Goal: Find specific page/section: Find specific page/section

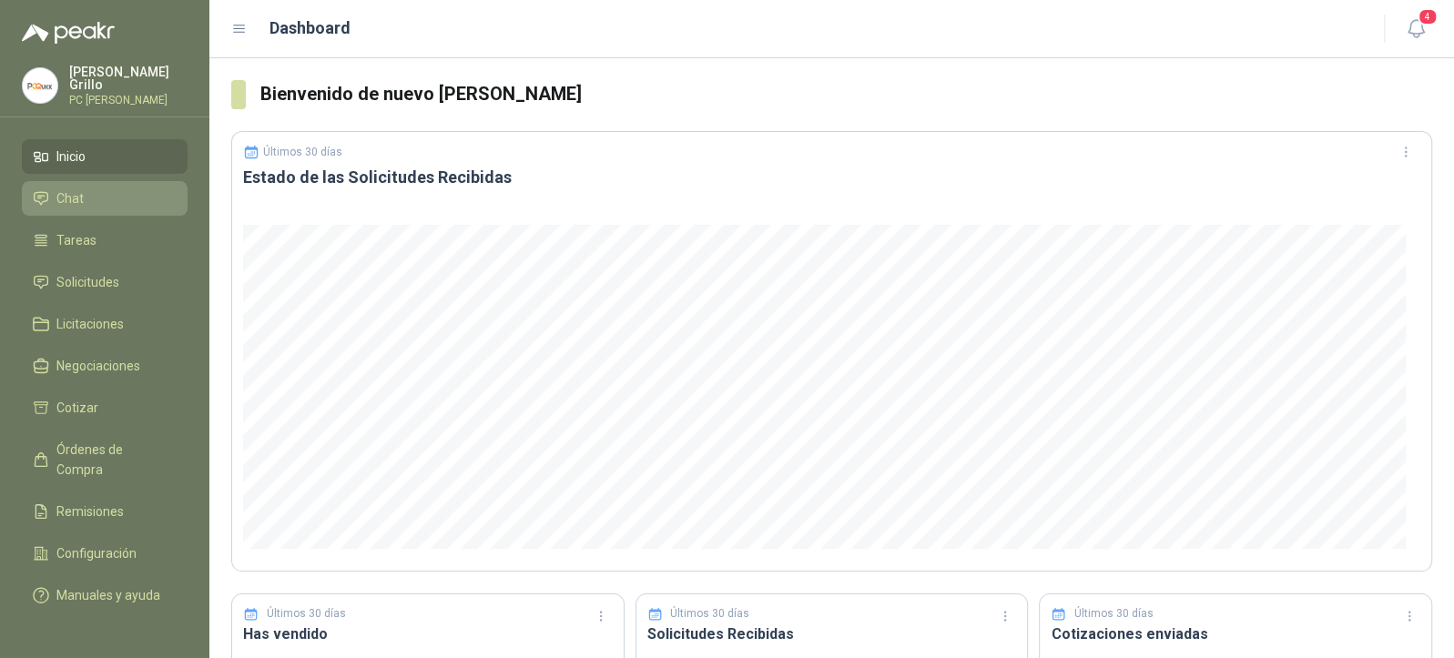
click at [71, 202] on span "Chat" at bounding box center [69, 199] width 27 height 20
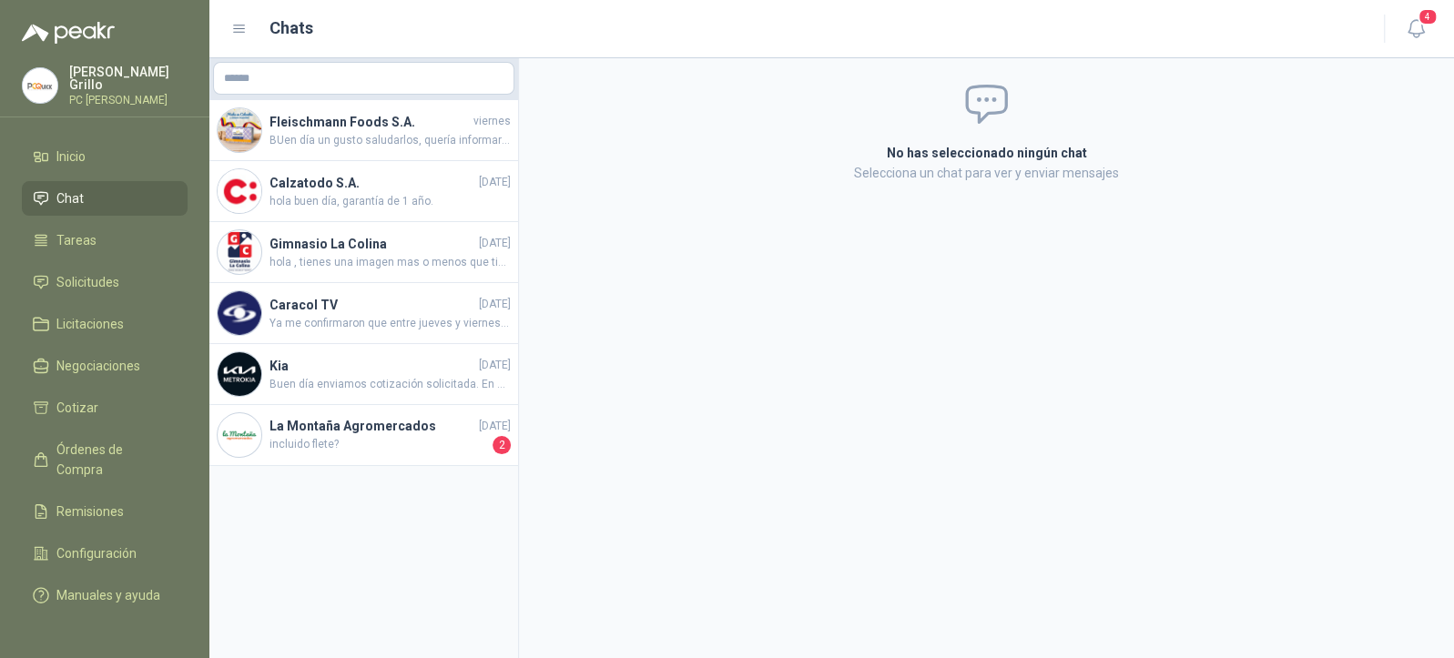
click at [101, 298] on ul "Inicio Chat Tareas Solicitudes Licitaciones Negociaciones Cotizar Órdenes de Co…" at bounding box center [104, 376] width 209 height 475
click at [98, 320] on span "Licitaciones" at bounding box center [89, 324] width 67 height 20
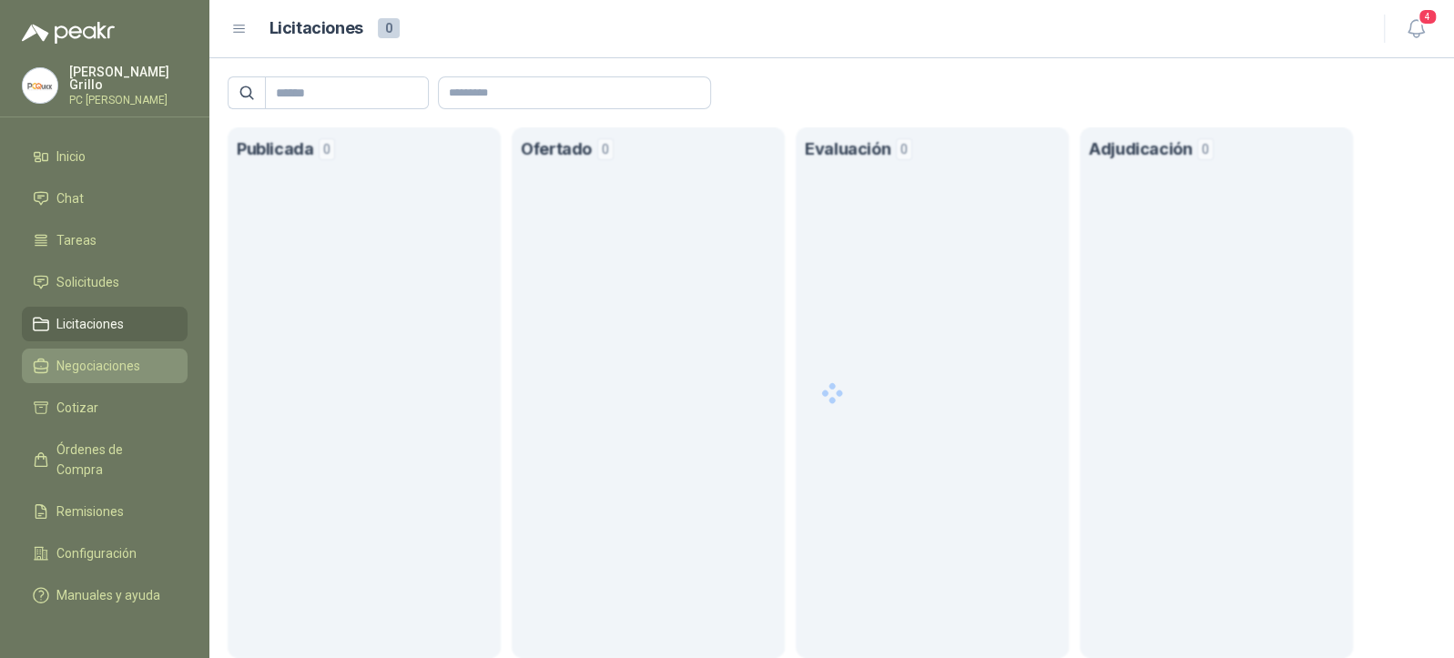
click at [102, 356] on span "Negociaciones" at bounding box center [98, 366] width 84 height 20
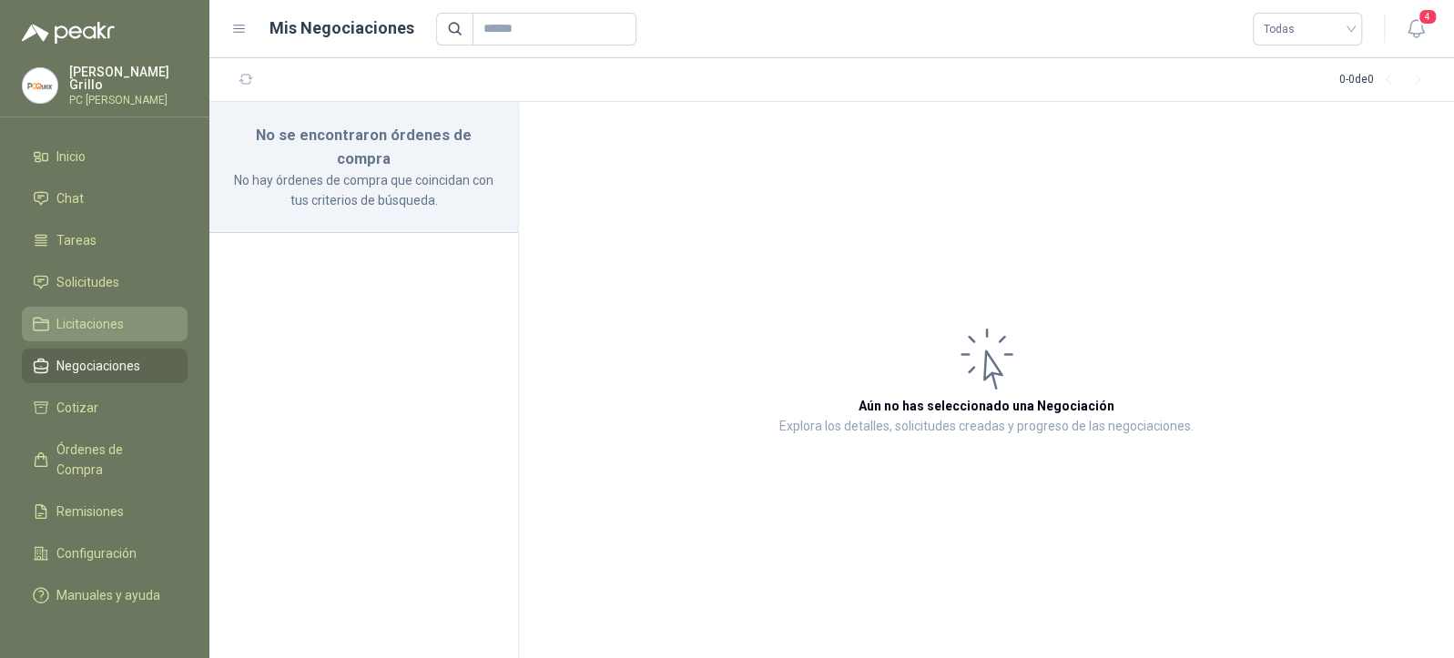
click at [102, 317] on span "Licitaciones" at bounding box center [89, 324] width 67 height 20
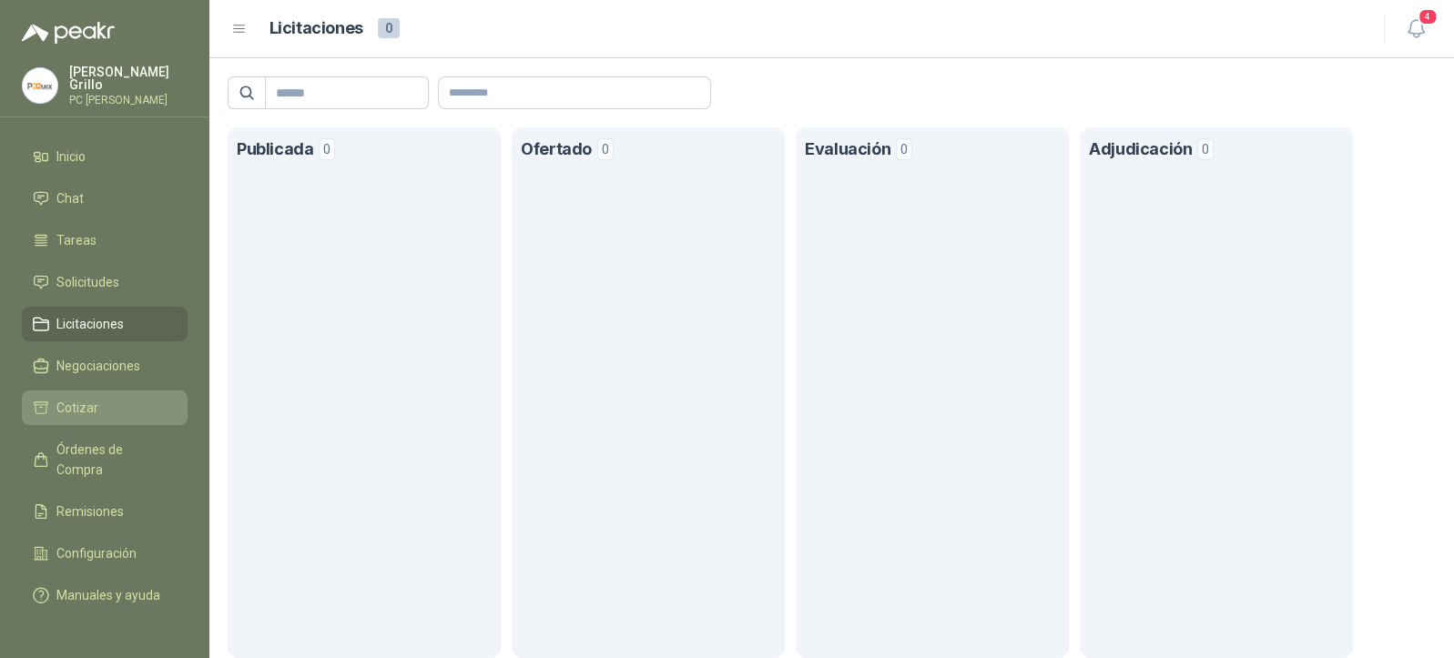
click at [98, 391] on link "Cotizar" at bounding box center [105, 408] width 166 height 35
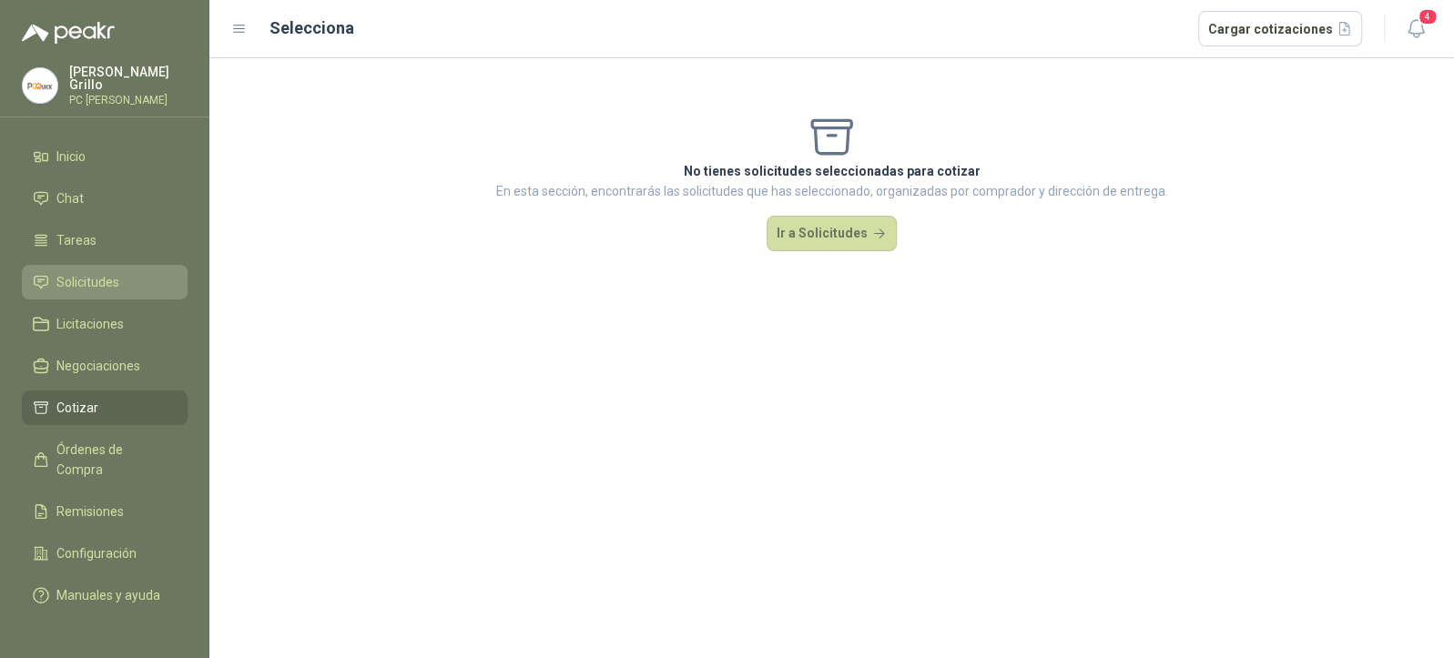
click at [100, 265] on link "Solicitudes" at bounding box center [105, 282] width 166 height 35
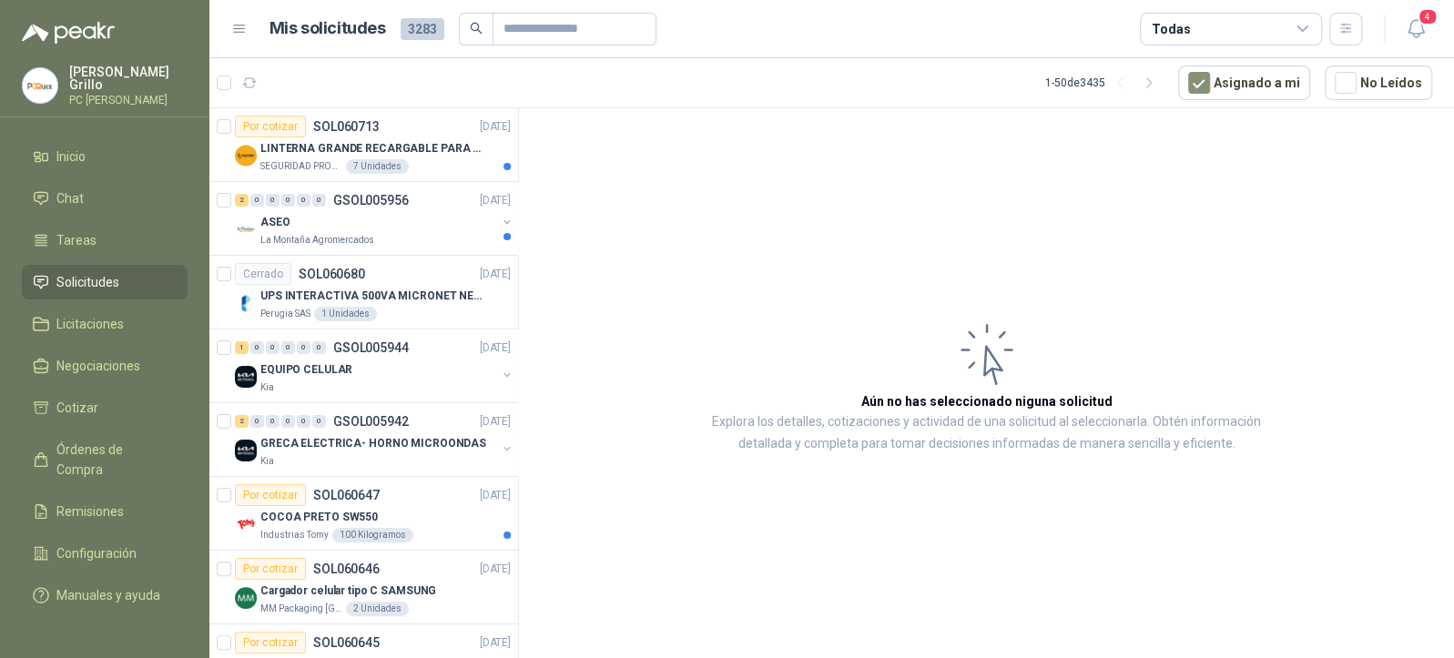
click at [1248, 22] on div "Todas" at bounding box center [1231, 29] width 182 height 33
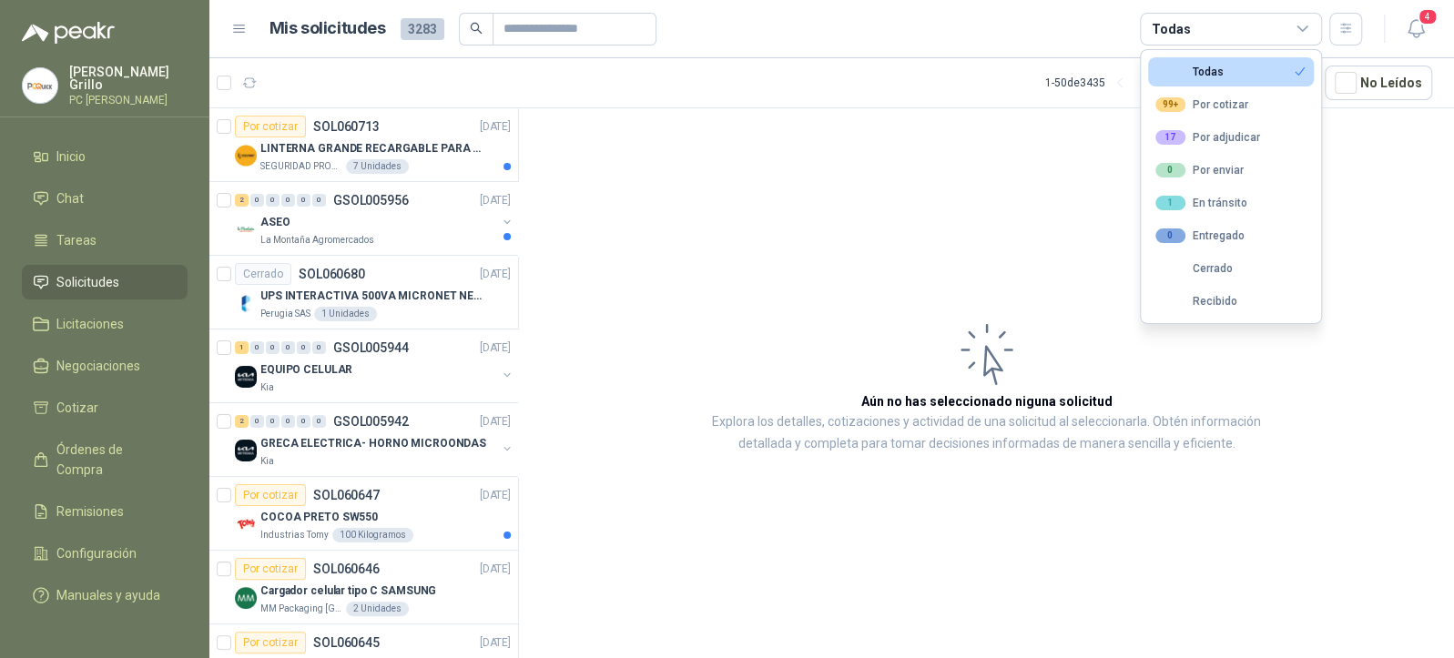
click at [1248, 22] on div "Todas" at bounding box center [1231, 29] width 182 height 33
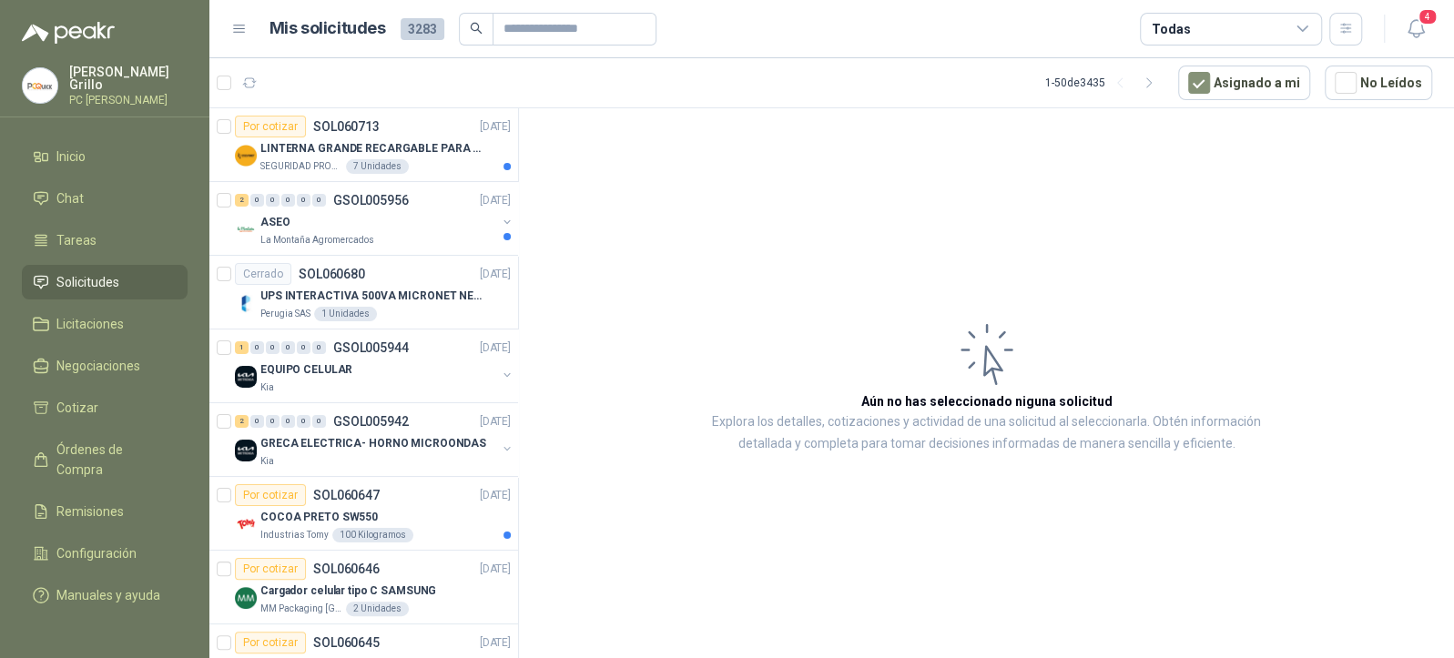
click at [1297, 28] on icon at bounding box center [1303, 29] width 16 height 16
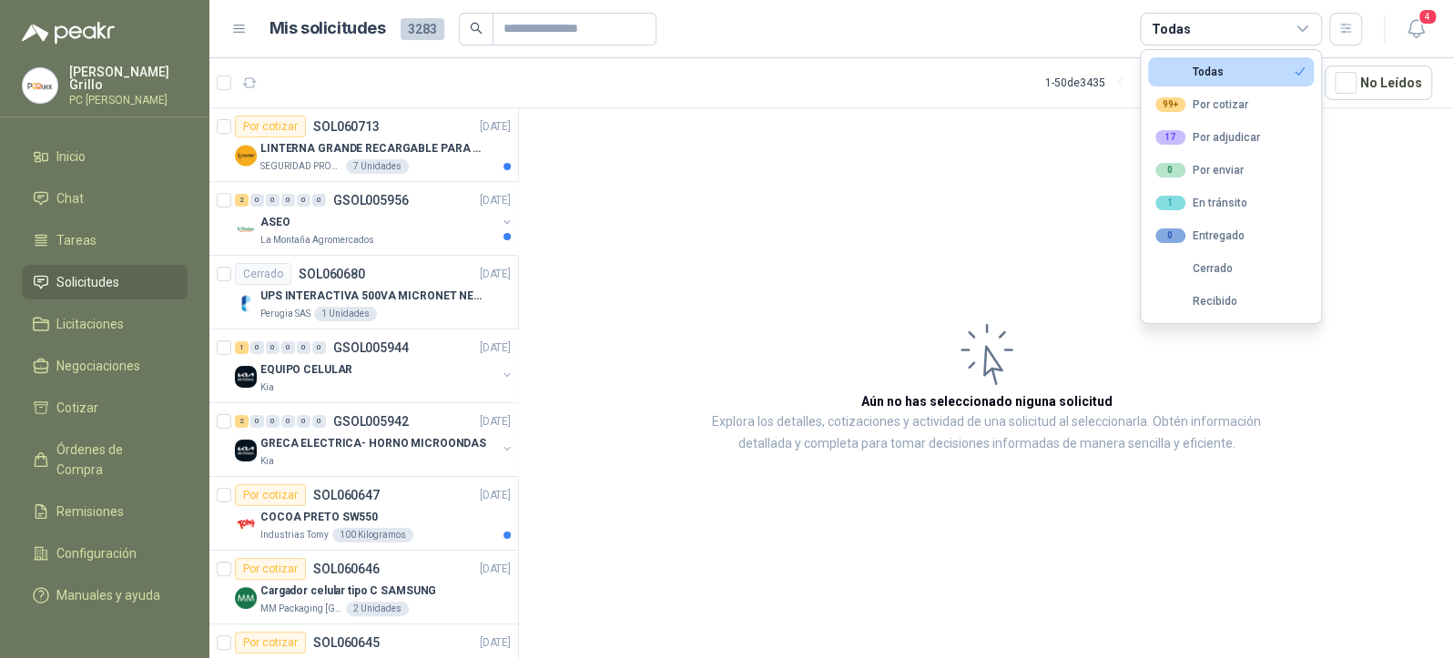
click at [1051, 134] on article "Aún no has seleccionado niguna solicitud Explora los detalles, cotizaciones y a…" at bounding box center [986, 386] width 935 height 556
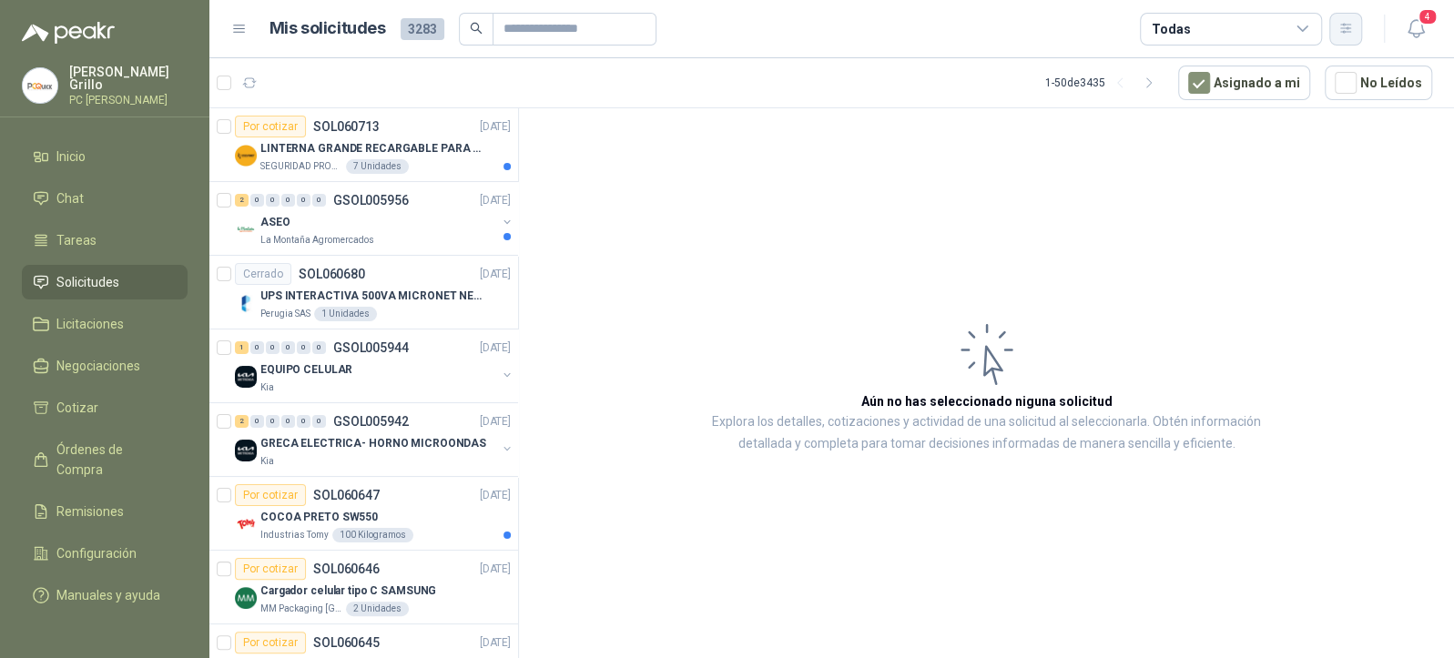
click at [1336, 27] on button "button" at bounding box center [1346, 29] width 33 height 33
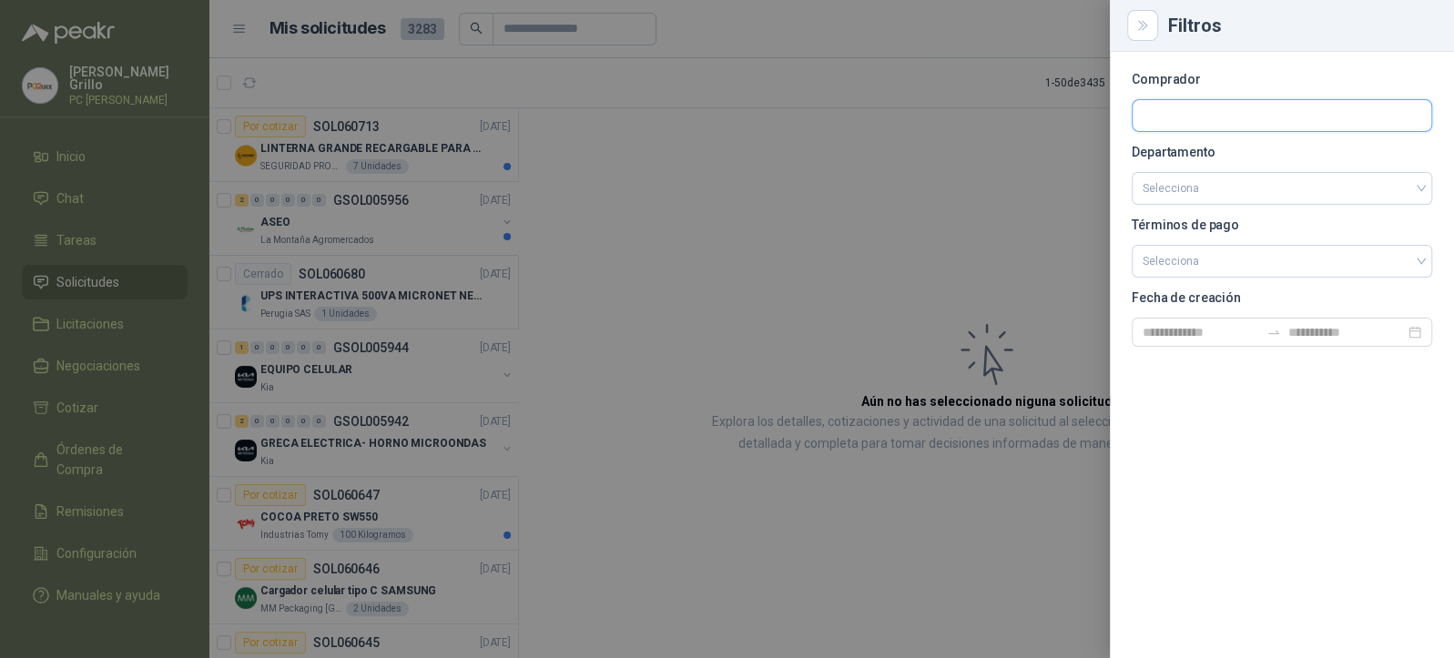
click at [1240, 112] on input "text" at bounding box center [1282, 115] width 299 height 31
click at [1203, 177] on input "search" at bounding box center [1282, 188] width 279 height 31
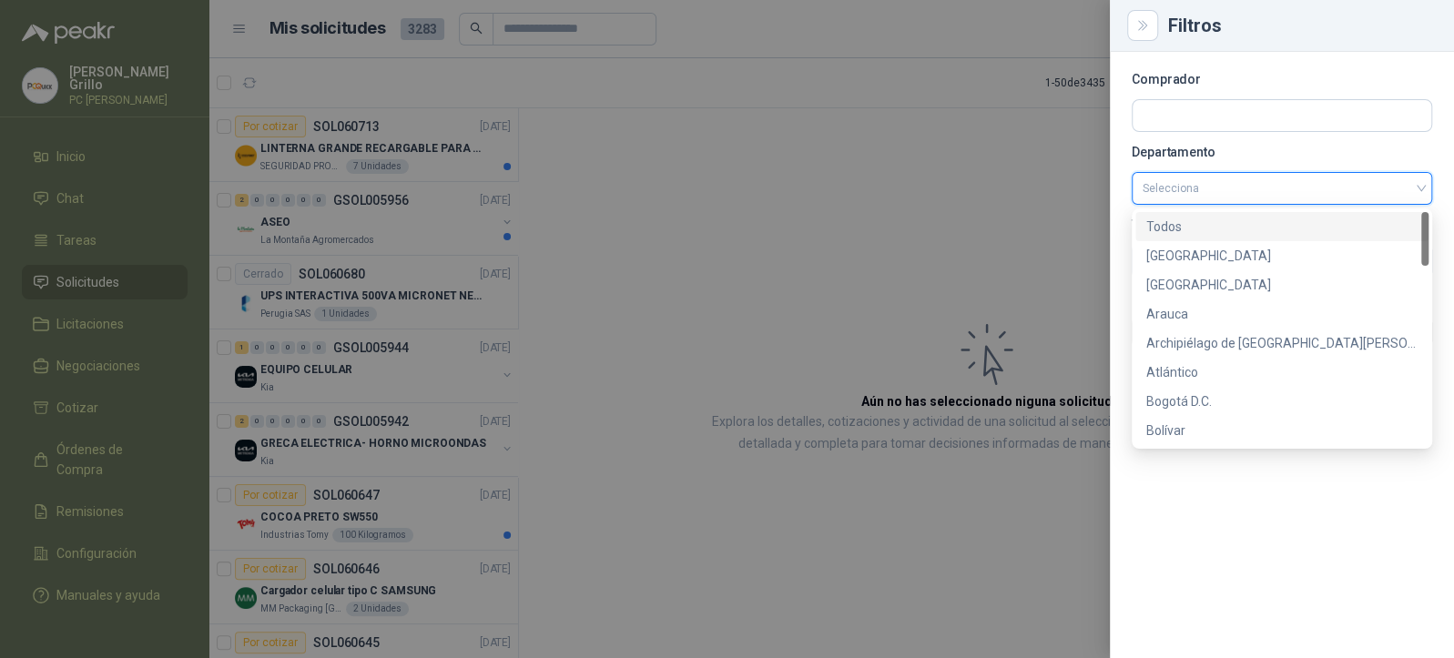
click at [1208, 78] on p "Comprador" at bounding box center [1282, 79] width 301 height 11
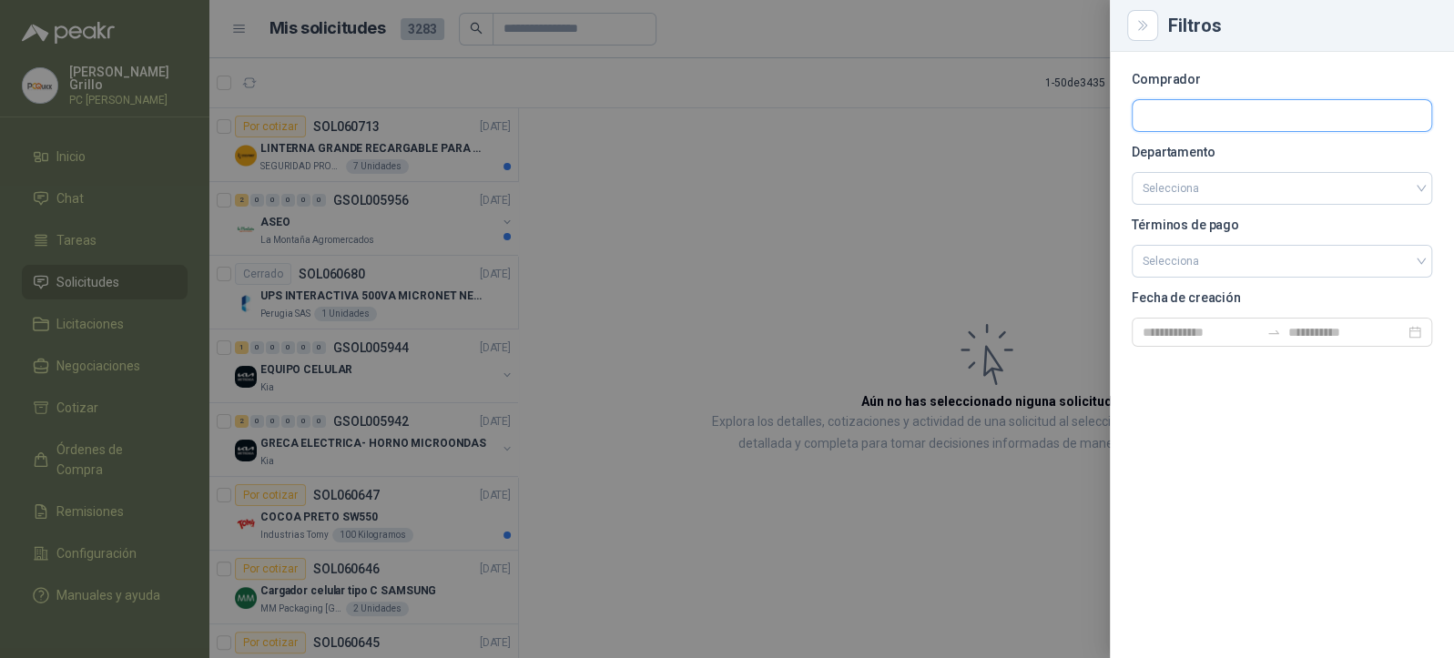
click at [1198, 109] on input "text" at bounding box center [1282, 115] width 299 height 31
type input "*******"
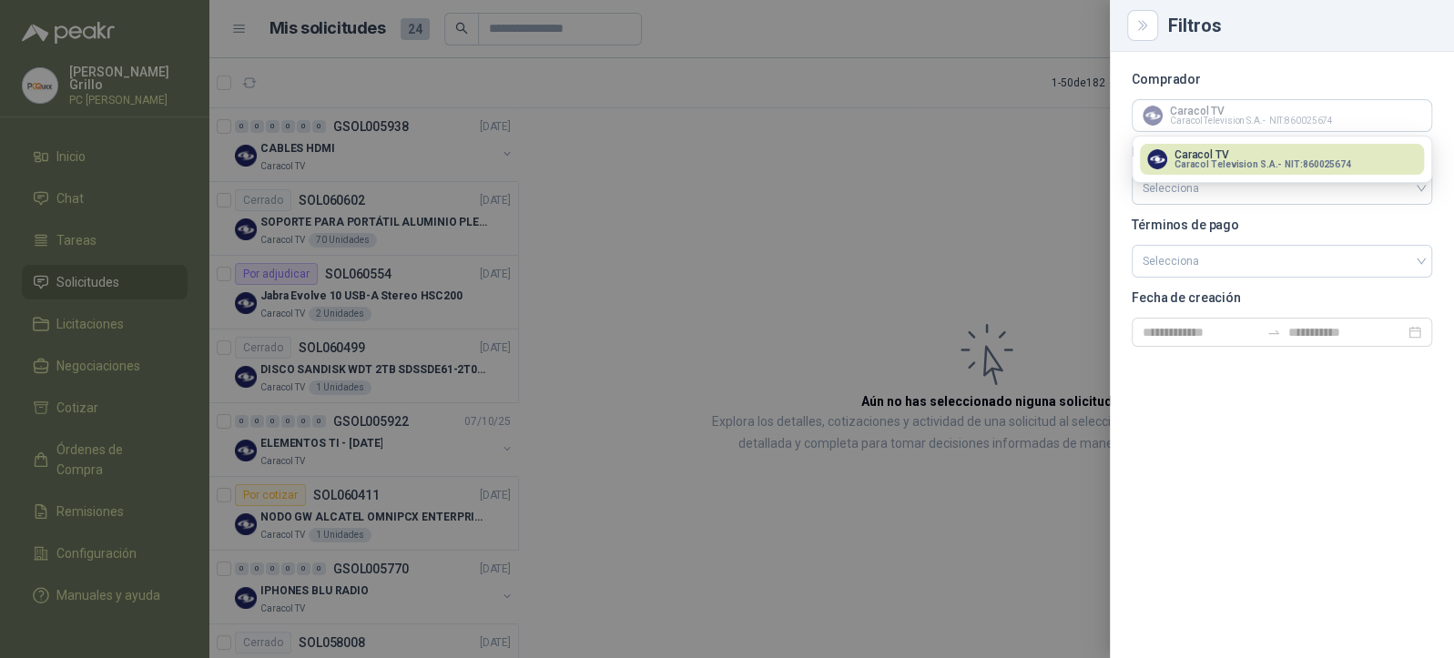
click at [600, 184] on div at bounding box center [727, 329] width 1454 height 658
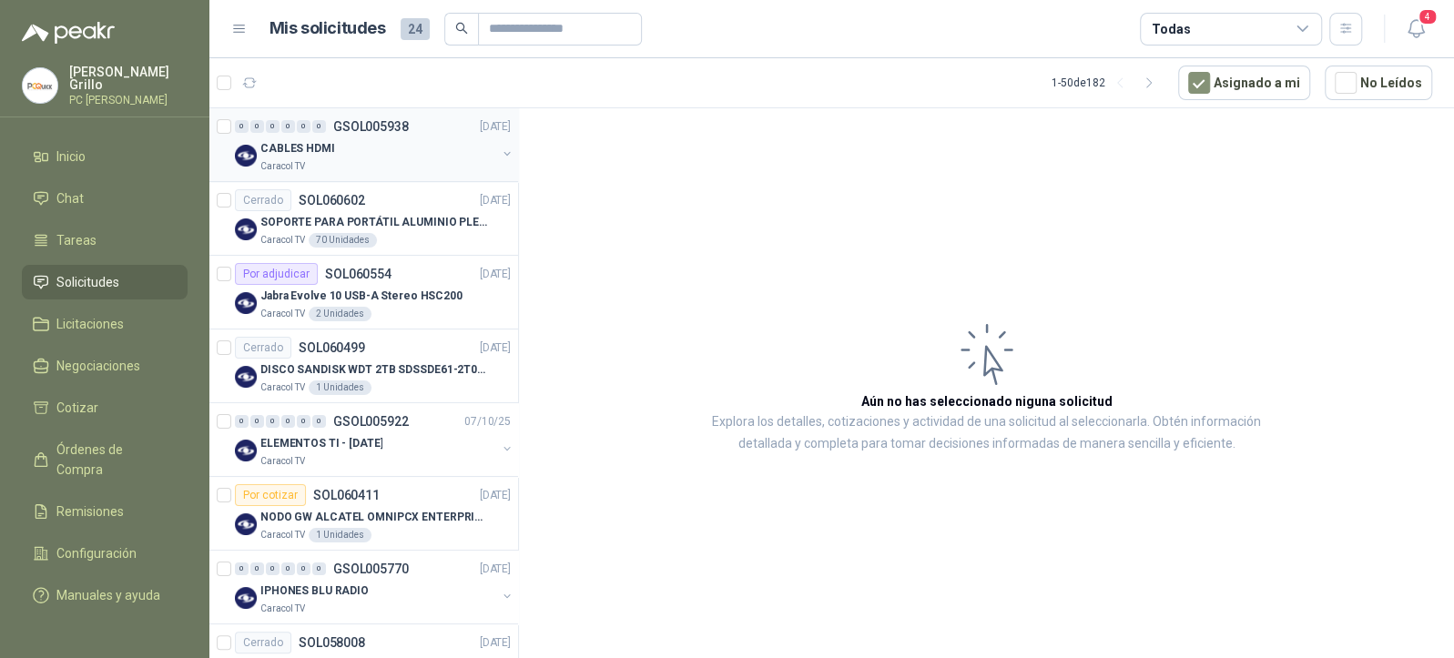
click at [320, 152] on p "CABLES HDMI" at bounding box center [297, 148] width 75 height 17
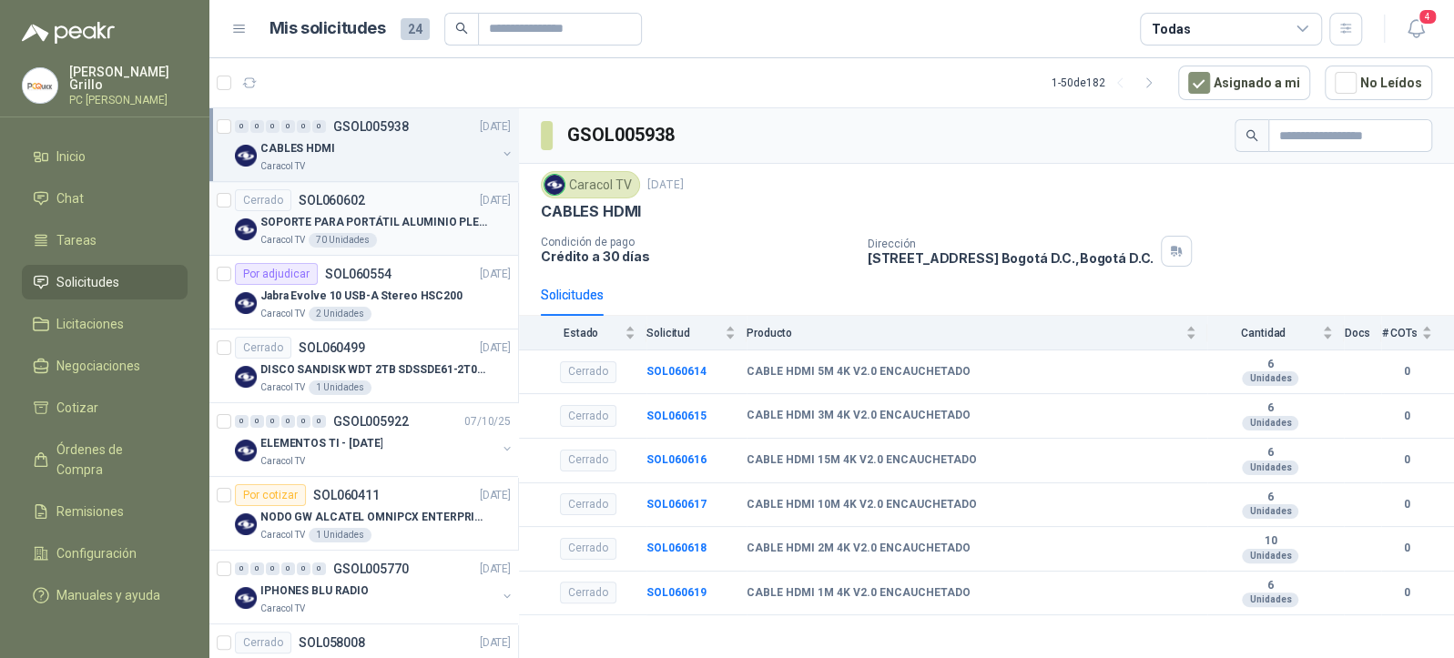
click at [383, 225] on p "SOPORTE PARA PORTÁTIL ALUMINIO PLEGABLE VTA" at bounding box center [373, 222] width 227 height 17
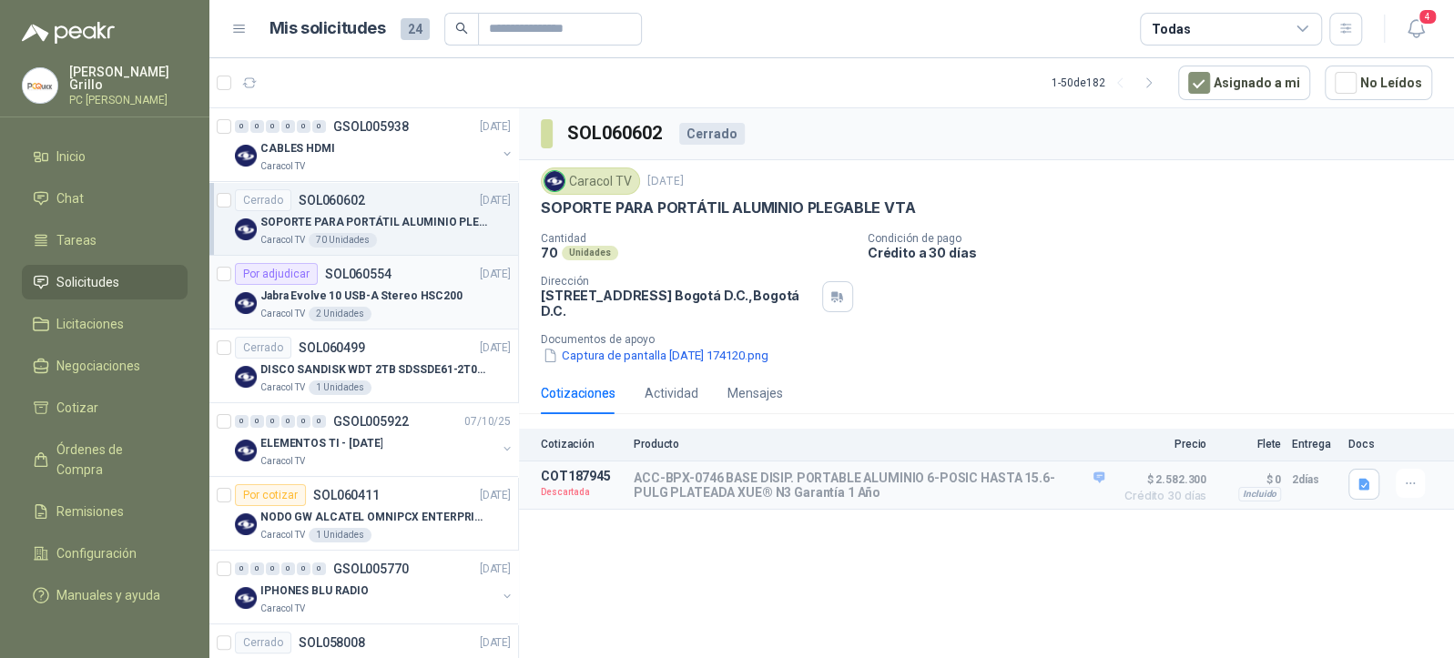
click at [390, 275] on div "Por adjudicar SOL060554 [DATE]" at bounding box center [373, 274] width 276 height 22
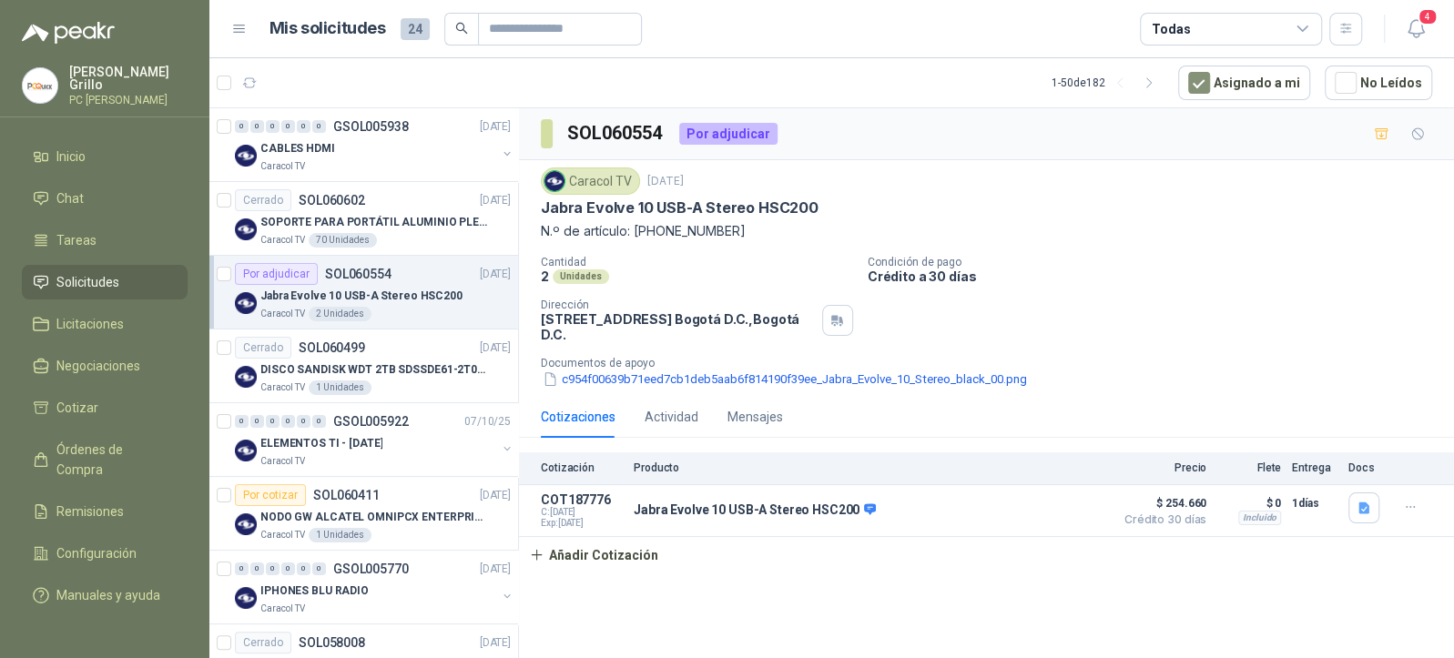
scroll to position [121, 0]
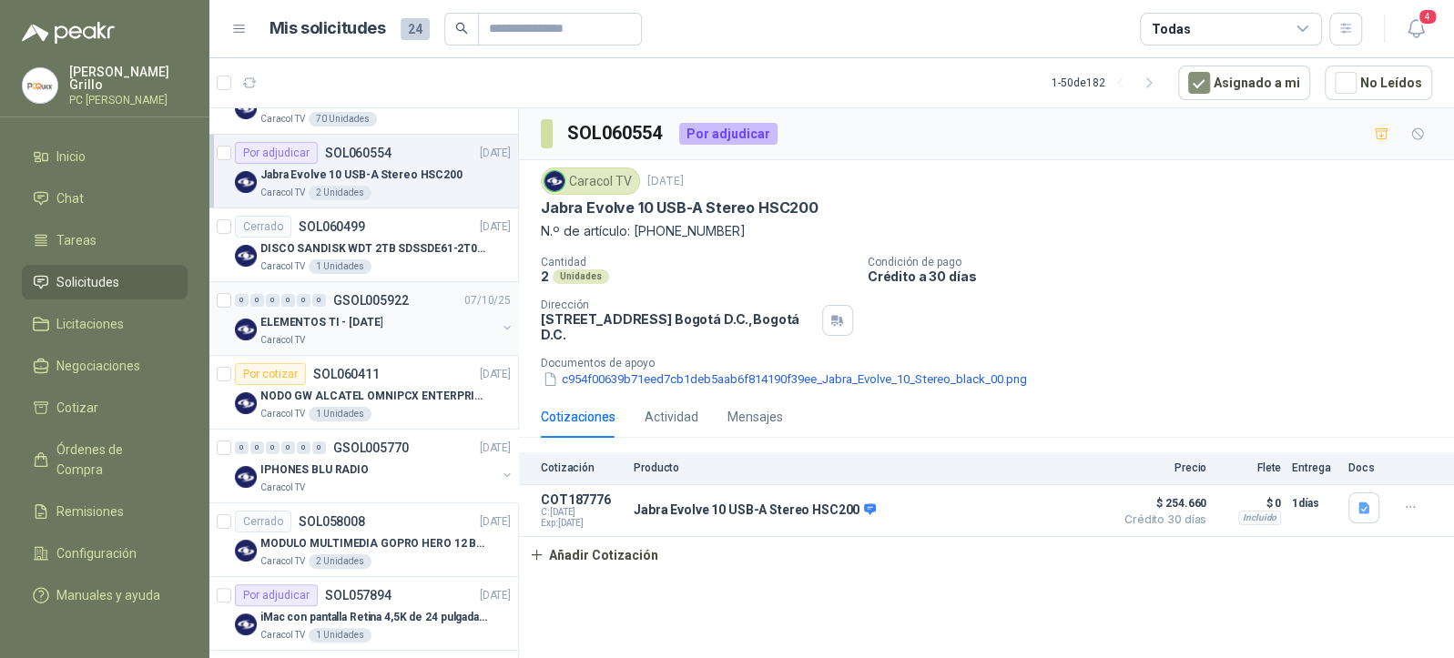
click at [413, 303] on div "0 0 0 0 0 0 GSOL005922 [DATE]" at bounding box center [375, 301] width 280 height 22
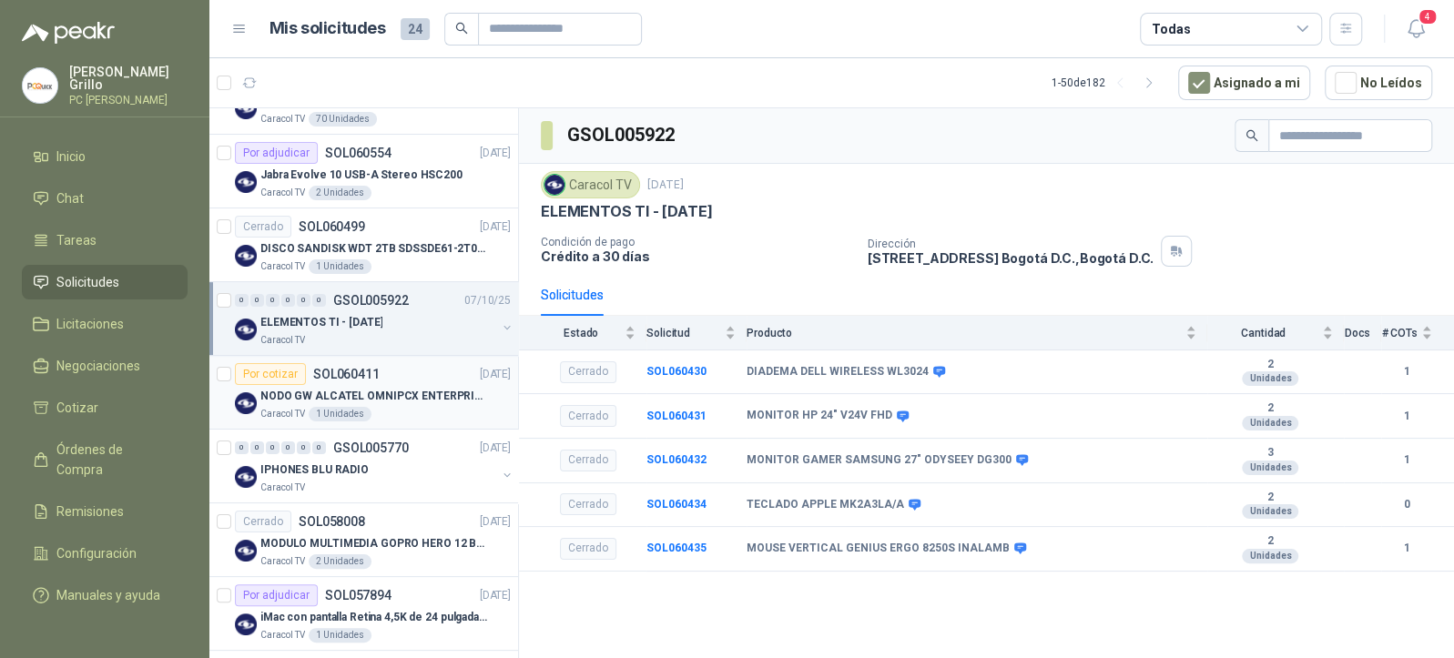
click at [429, 373] on div "Por cotizar SOL060411 [DATE]" at bounding box center [373, 374] width 276 height 22
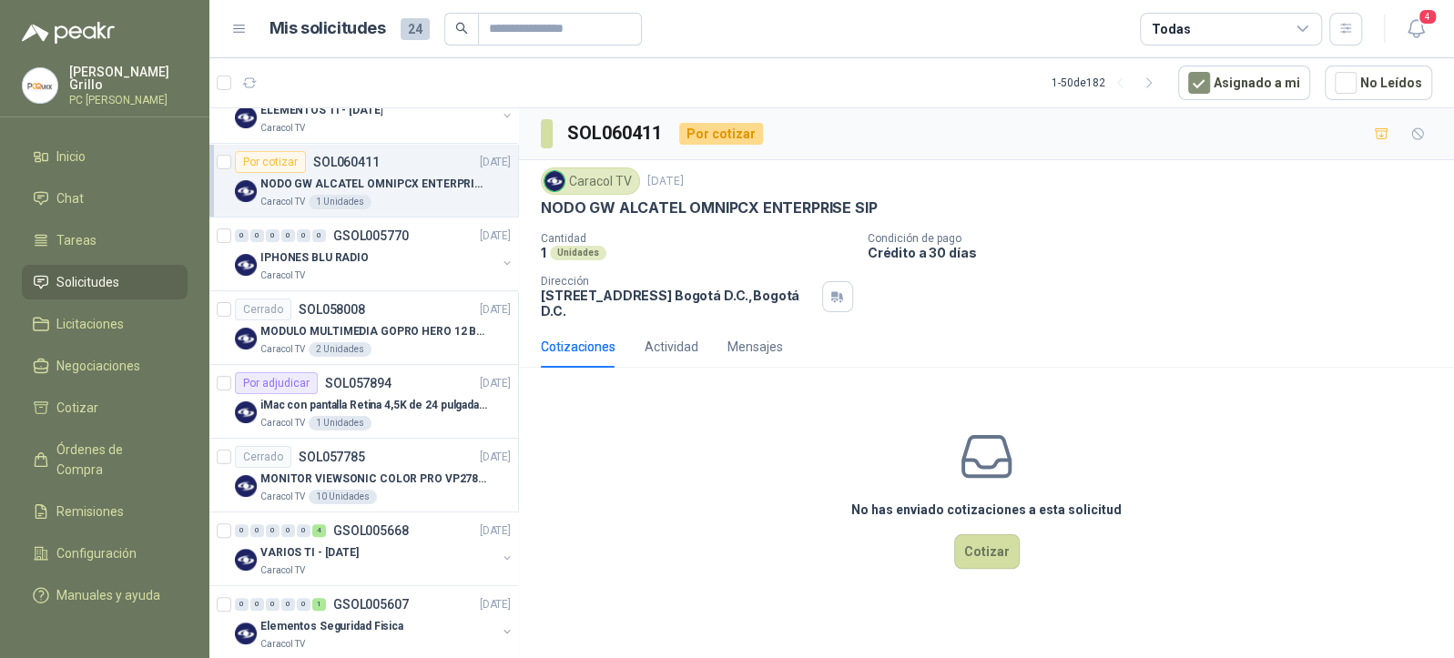
scroll to position [364, 0]
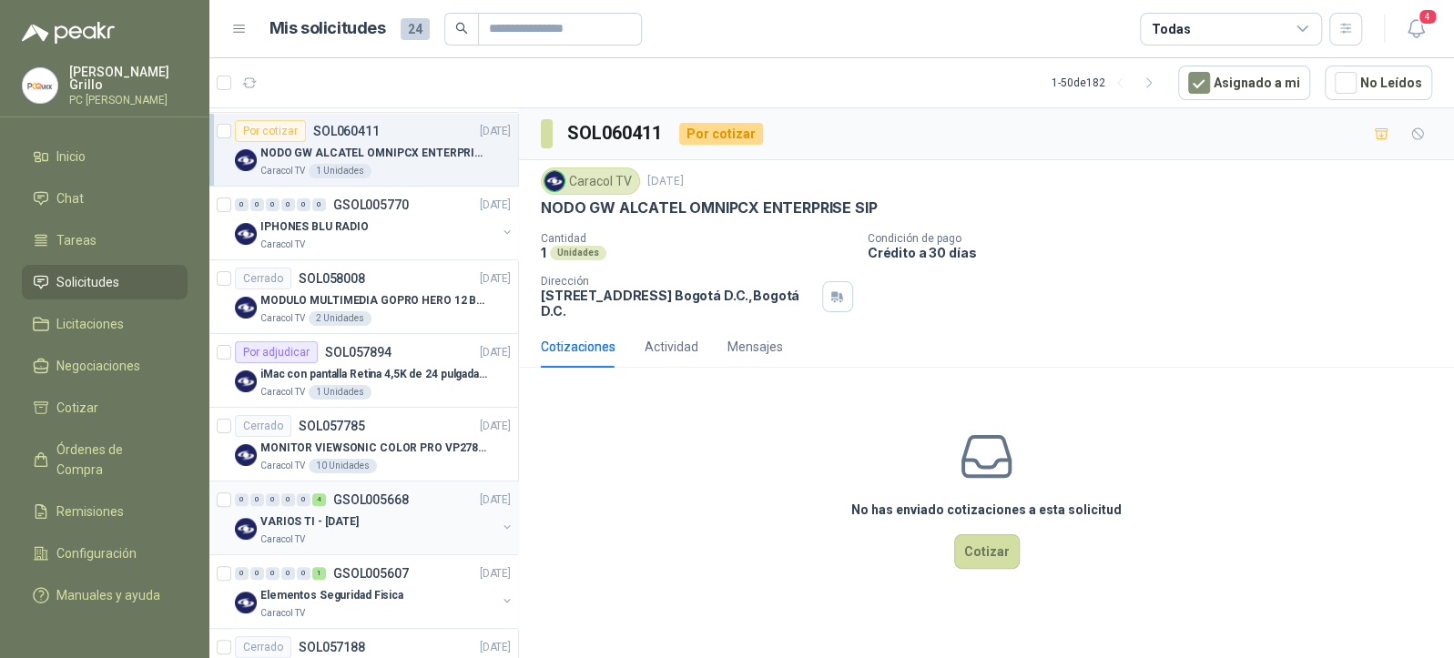
click at [433, 490] on div "0 0 0 0 0 4 GSOL005668 [DATE]" at bounding box center [375, 500] width 280 height 22
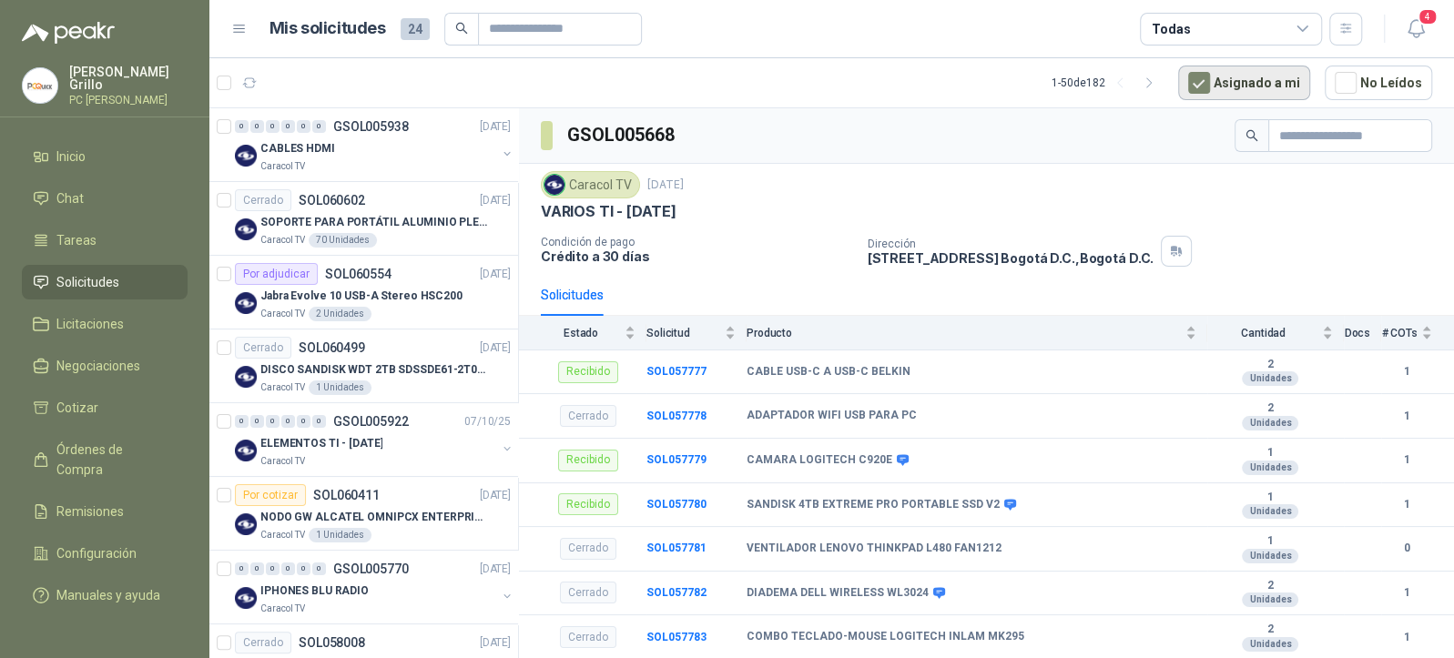
click at [1260, 77] on button "Asignado a mi" at bounding box center [1244, 83] width 132 height 35
click at [376, 268] on p "SOL060554" at bounding box center [358, 274] width 66 height 13
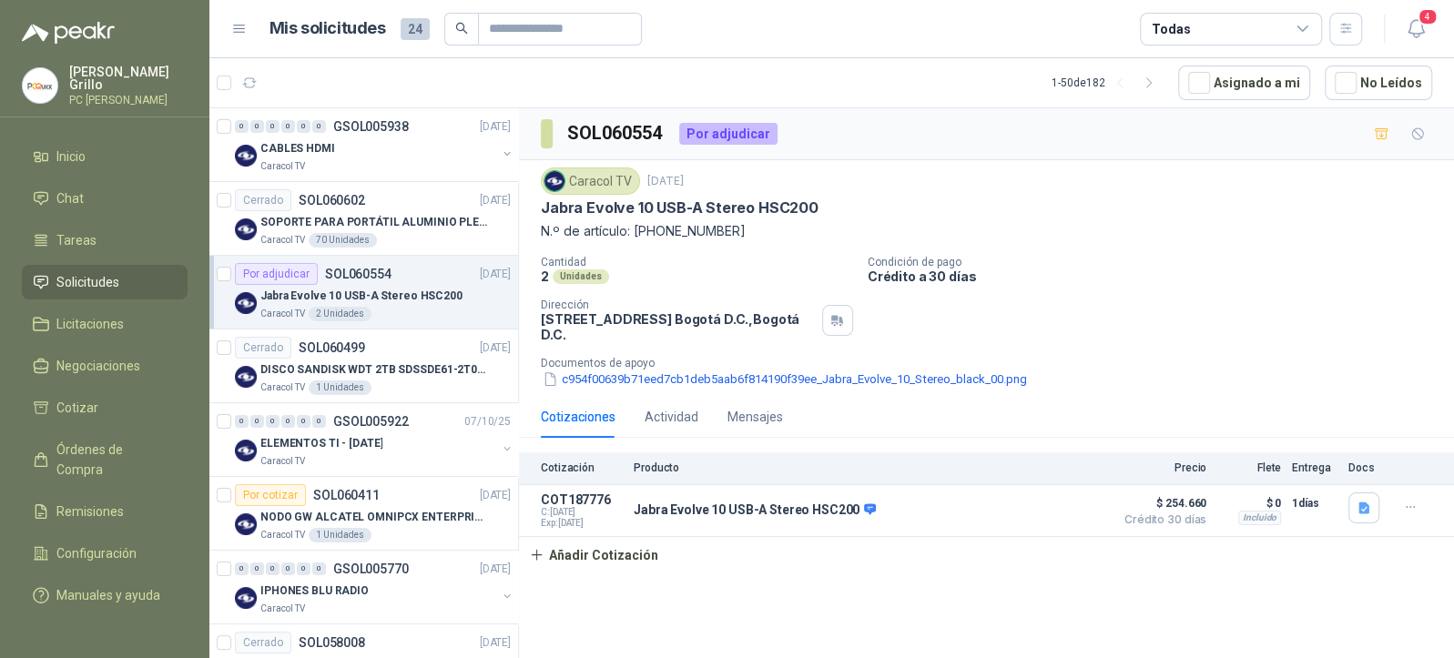
scroll to position [121, 0]
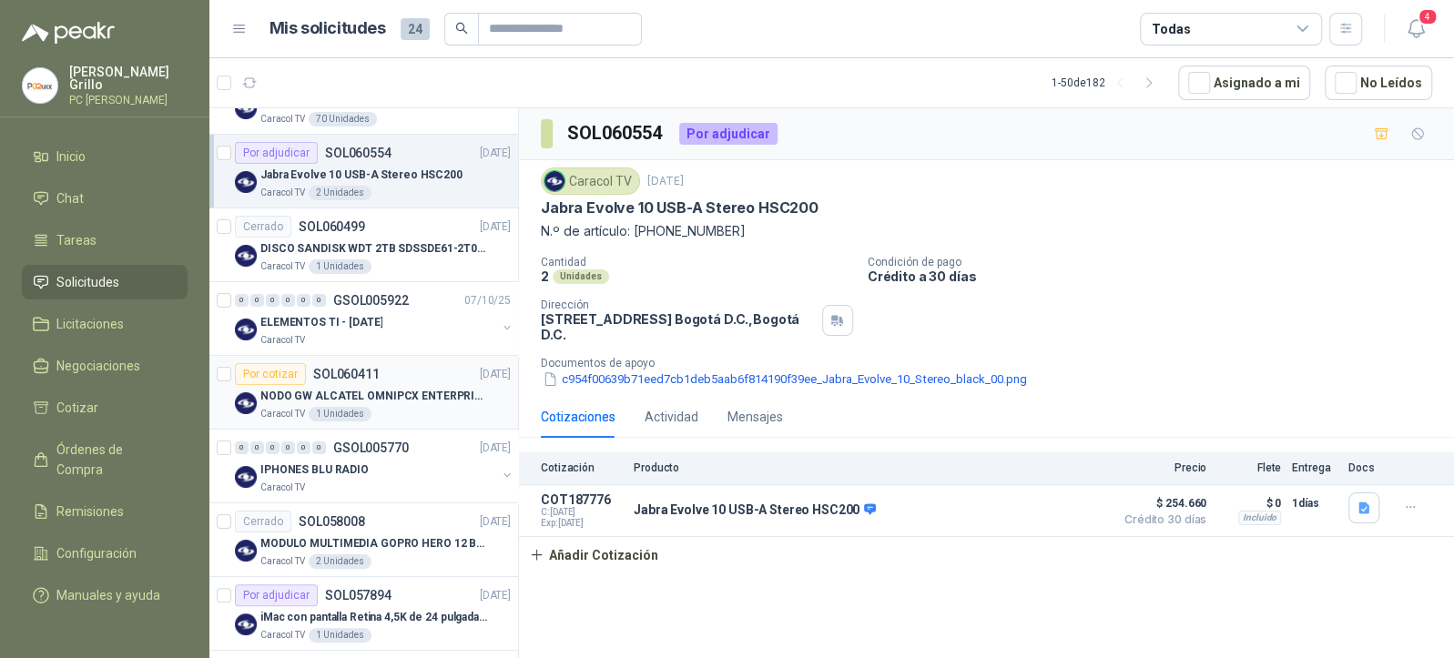
click at [371, 358] on article "Por cotizar SOL060411 [DATE] NODO GW ALCATEL OMNIPCX ENTERPRISE SIP Caracol TV …" at bounding box center [363, 393] width 309 height 74
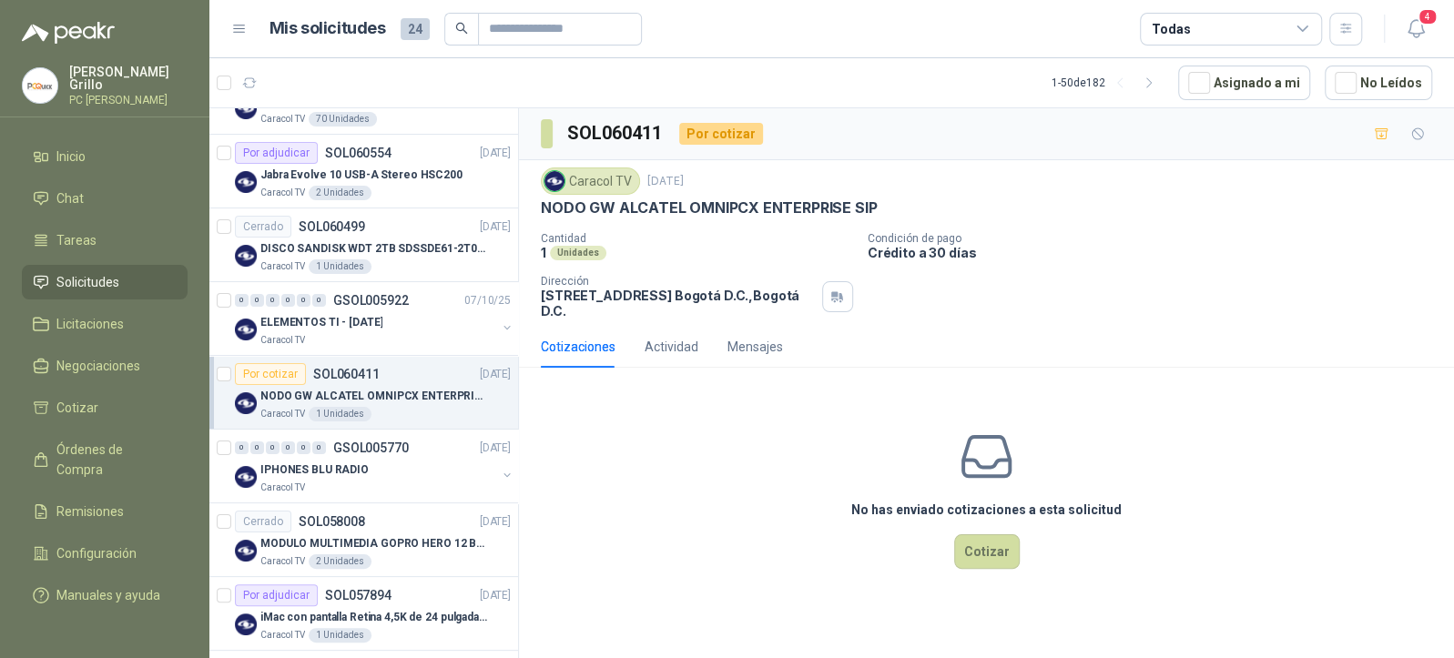
scroll to position [242, 0]
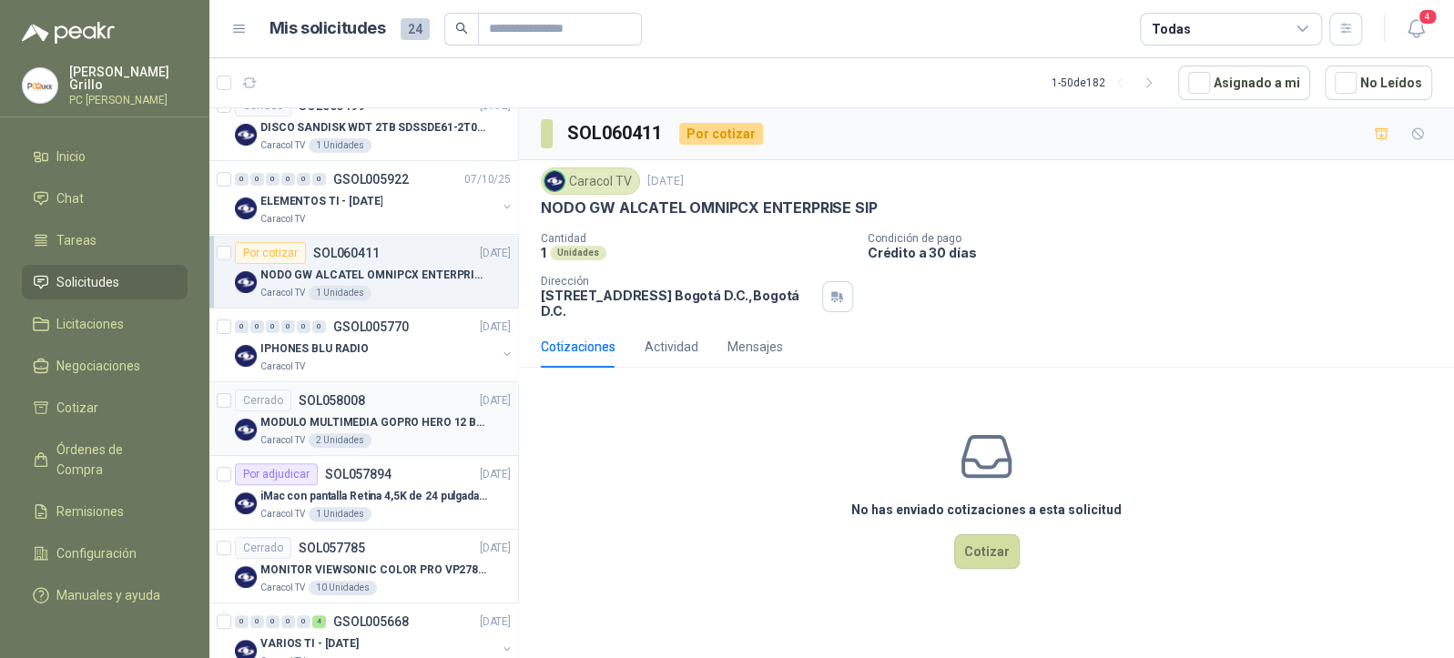
click at [374, 393] on div "Cerrado SOL058008 [DATE]" at bounding box center [373, 401] width 276 height 22
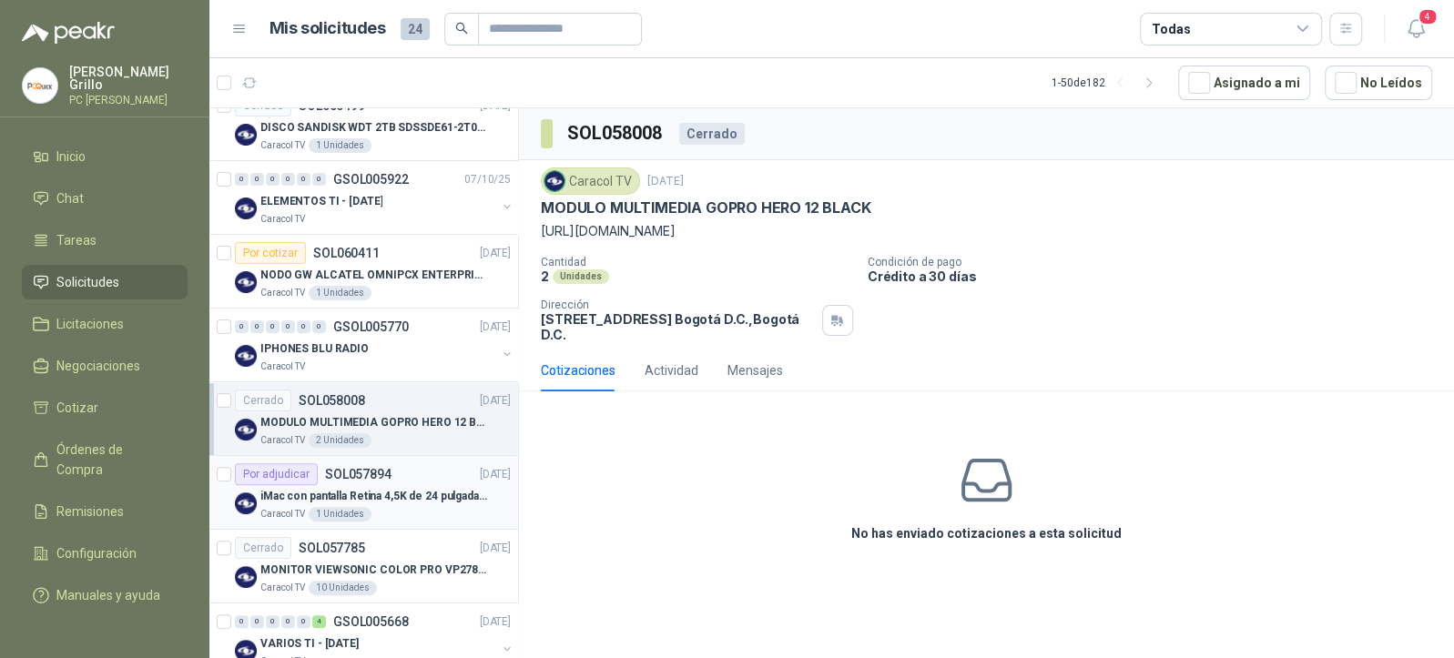
click at [399, 488] on p "iMac con pantalla Retina 4,5K de 24 pulgadas M4" at bounding box center [373, 496] width 227 height 17
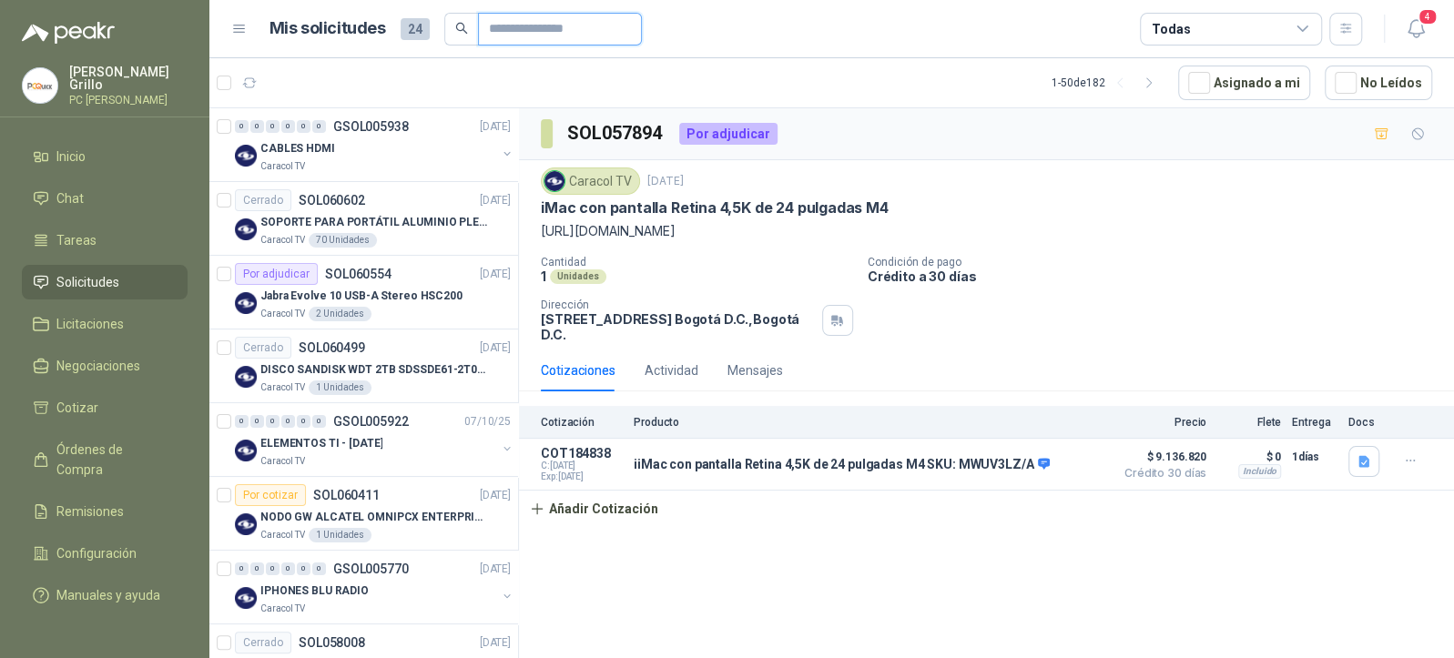
click at [534, 19] on input "text" at bounding box center [552, 29] width 127 height 31
type input "*****"
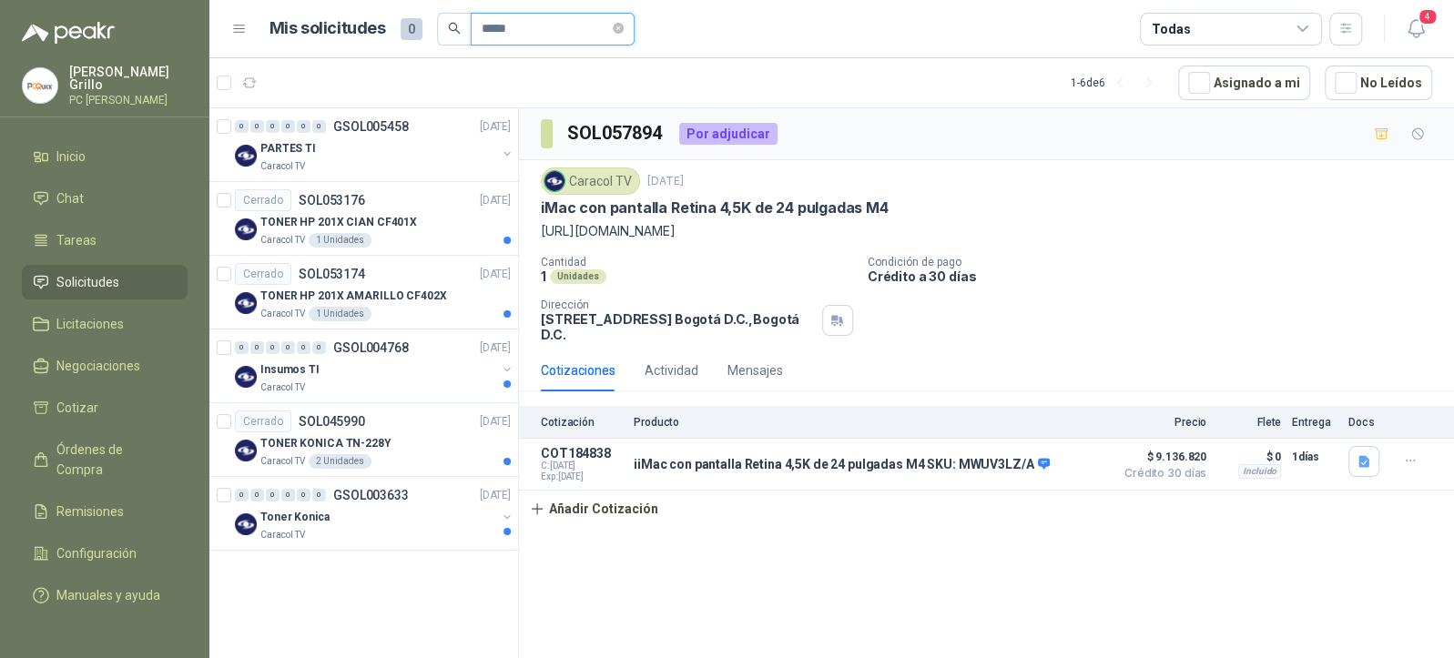
click at [624, 24] on icon "close-circle" at bounding box center [618, 28] width 11 height 11
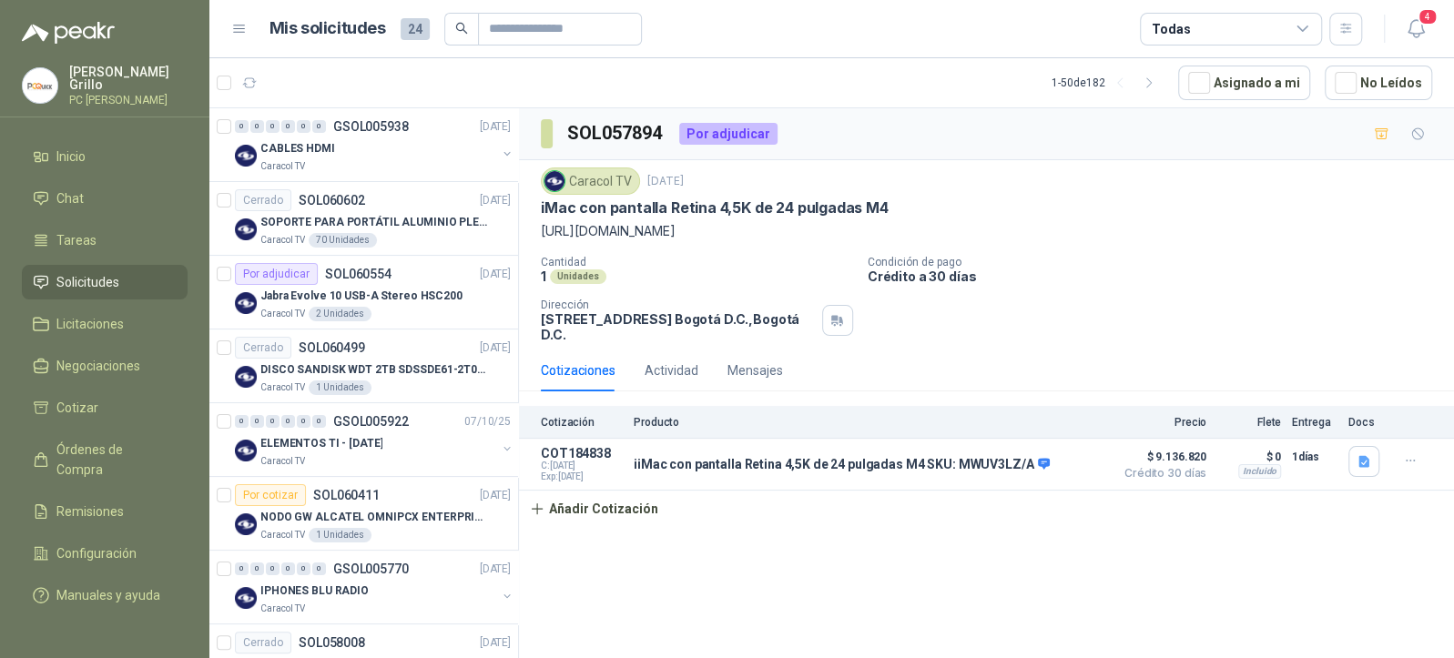
click at [76, 274] on span "Solicitudes" at bounding box center [87, 282] width 63 height 20
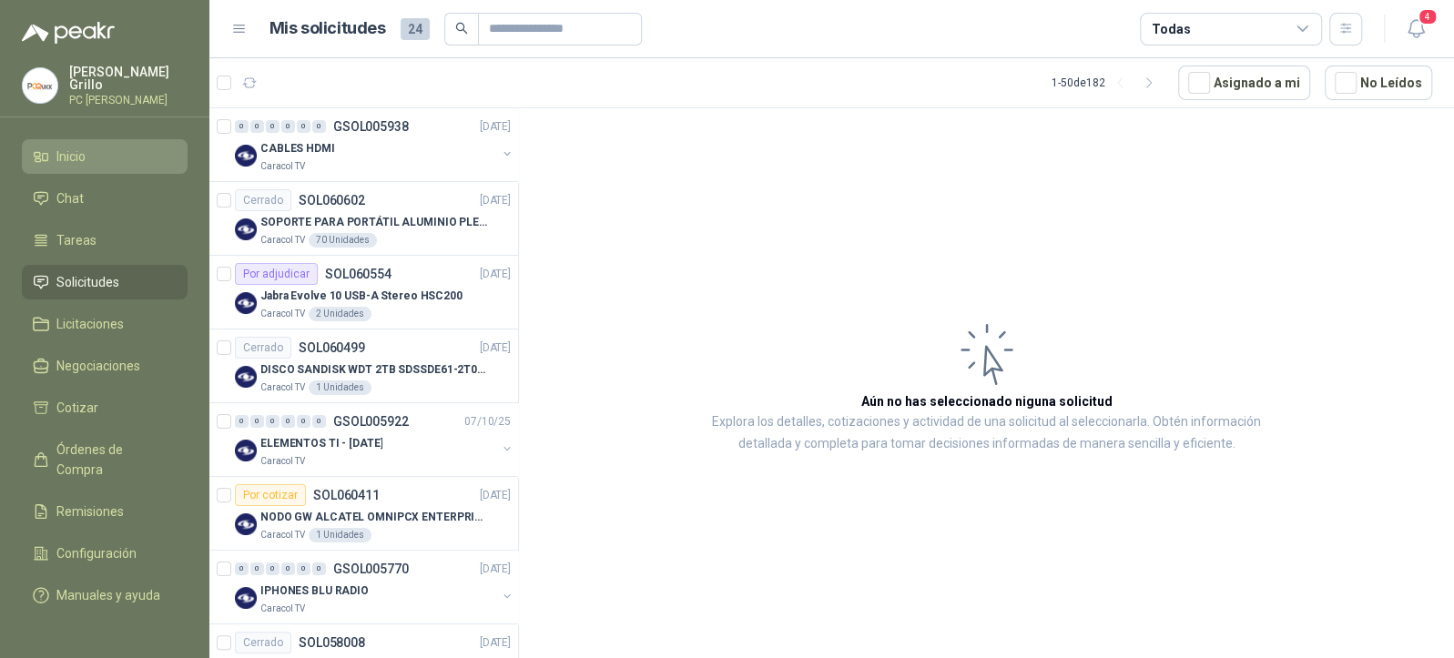
click at [66, 165] on link "Inicio" at bounding box center [105, 156] width 166 height 35
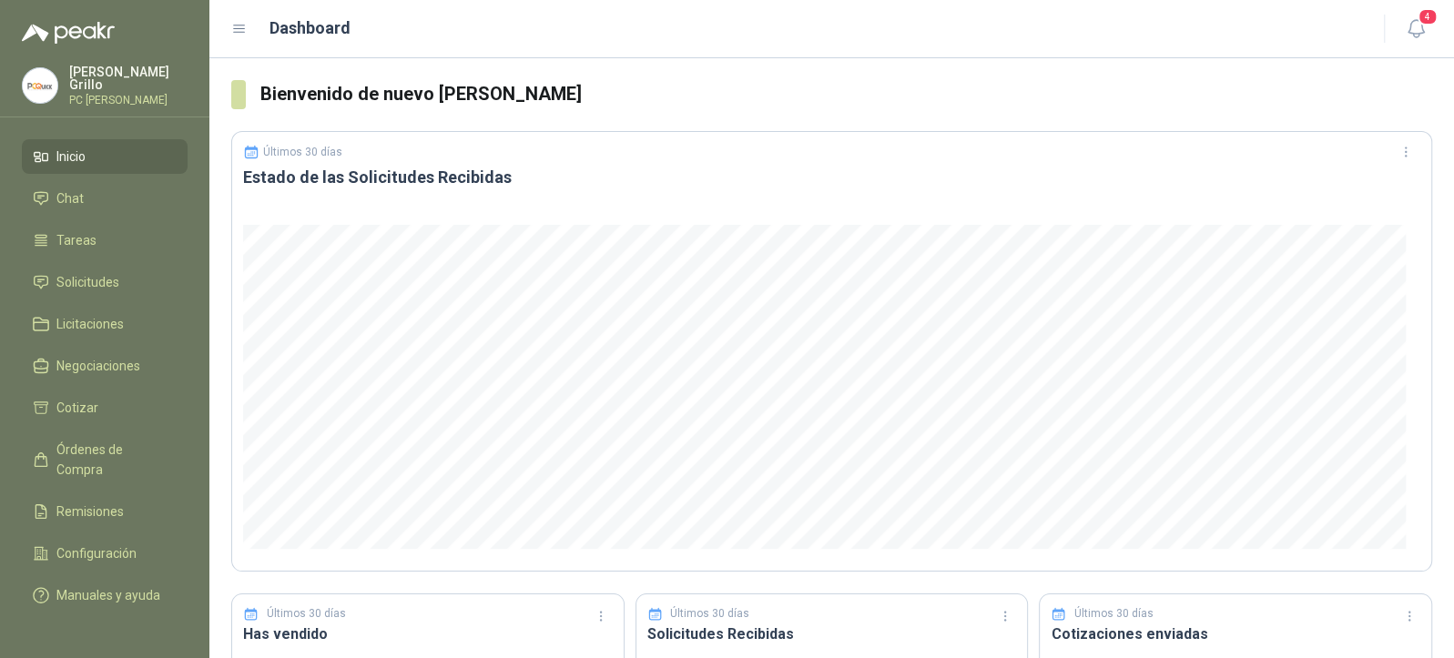
click at [46, 148] on icon at bounding box center [41, 156] width 16 height 16
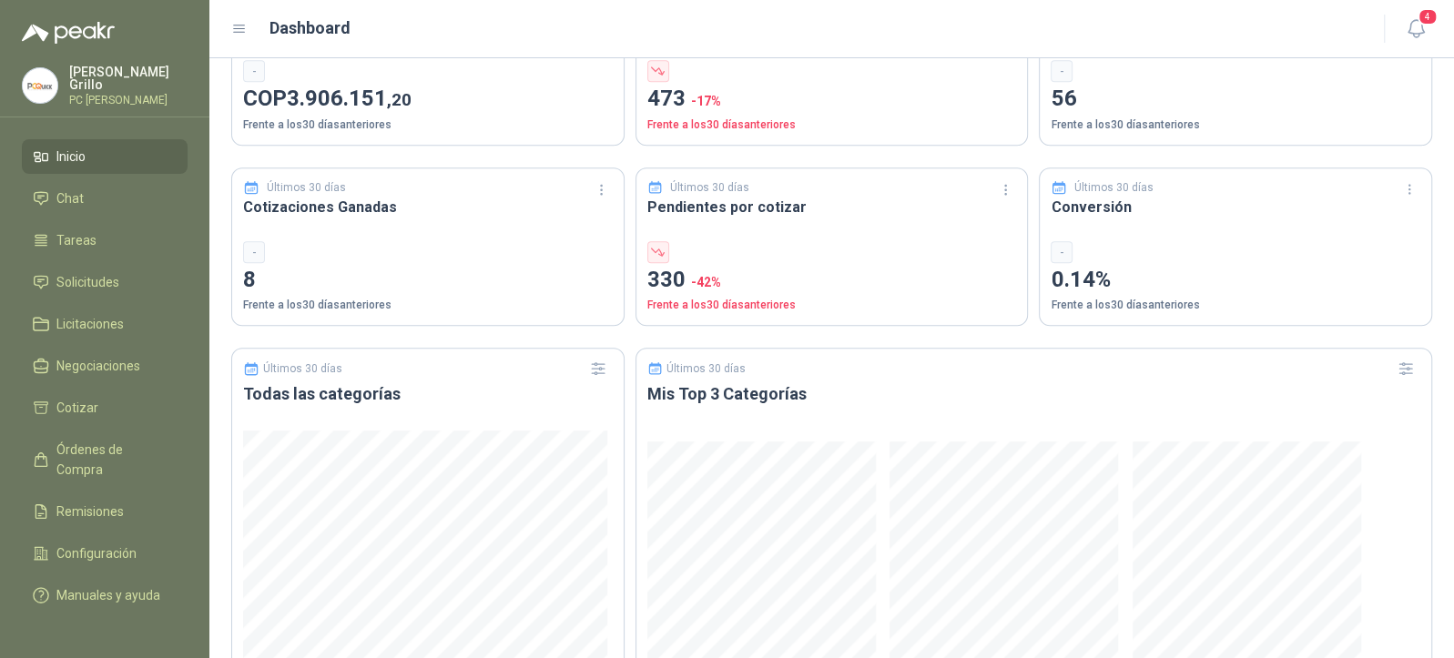
scroll to position [1107, 0]
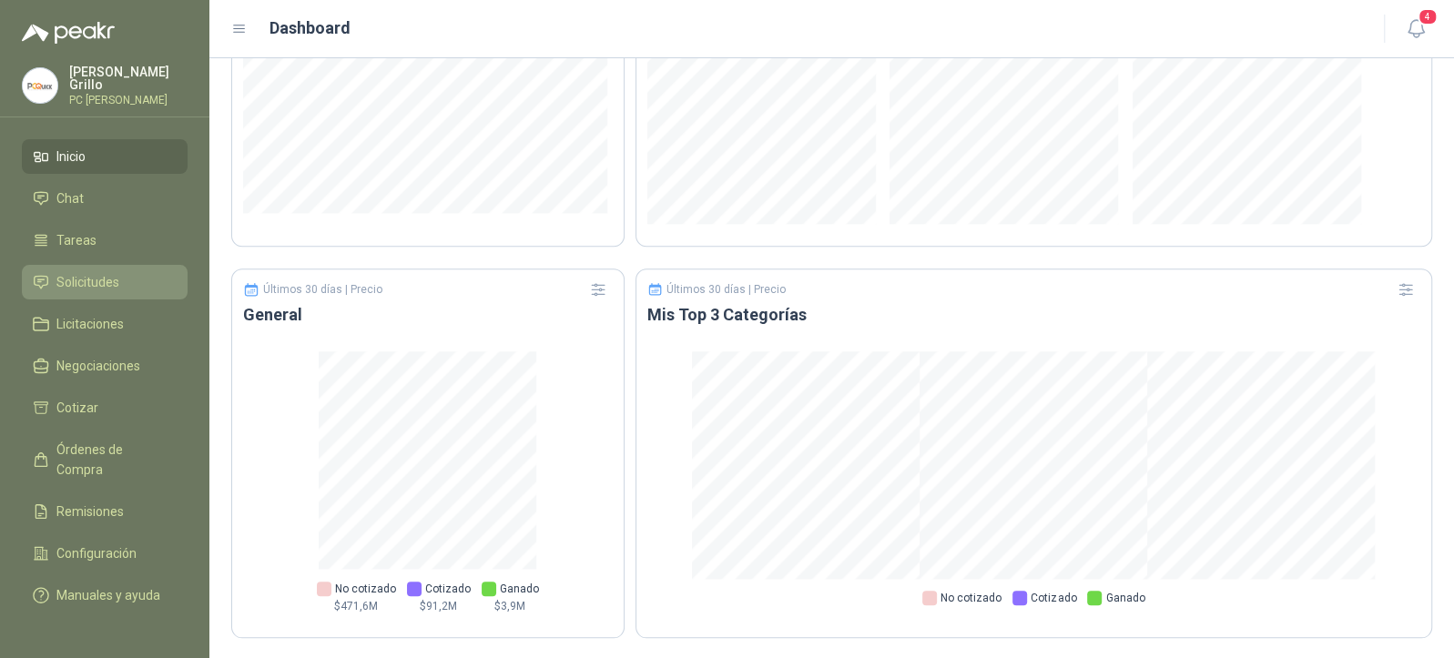
click at [62, 274] on span "Solicitudes" at bounding box center [87, 282] width 63 height 20
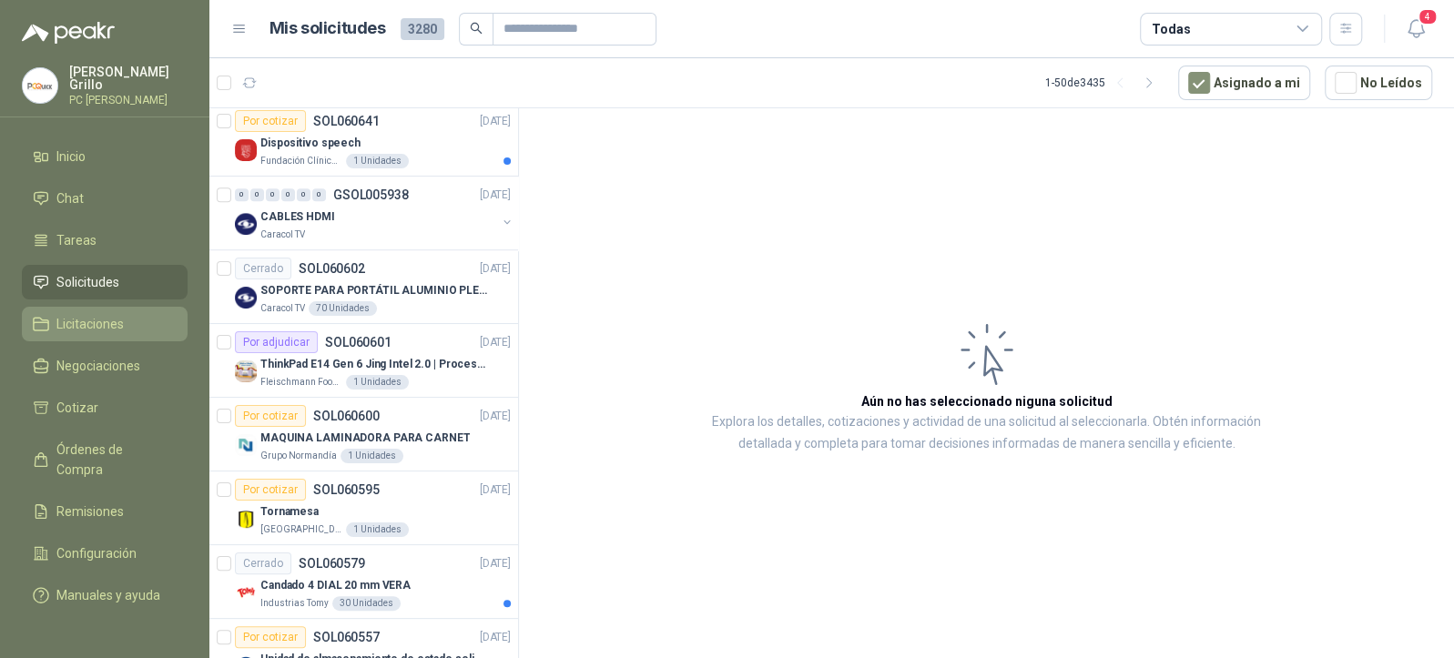
scroll to position [729, 0]
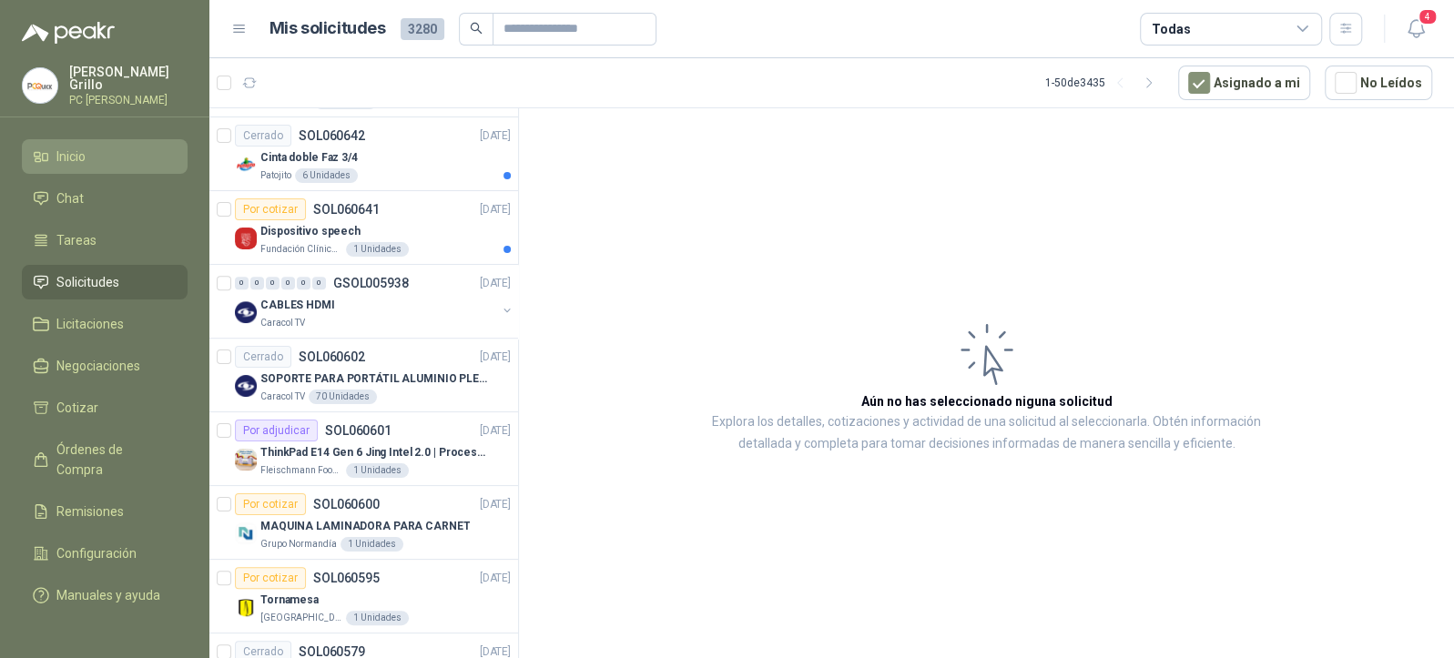
click at [76, 153] on span "Inicio" at bounding box center [70, 157] width 29 height 20
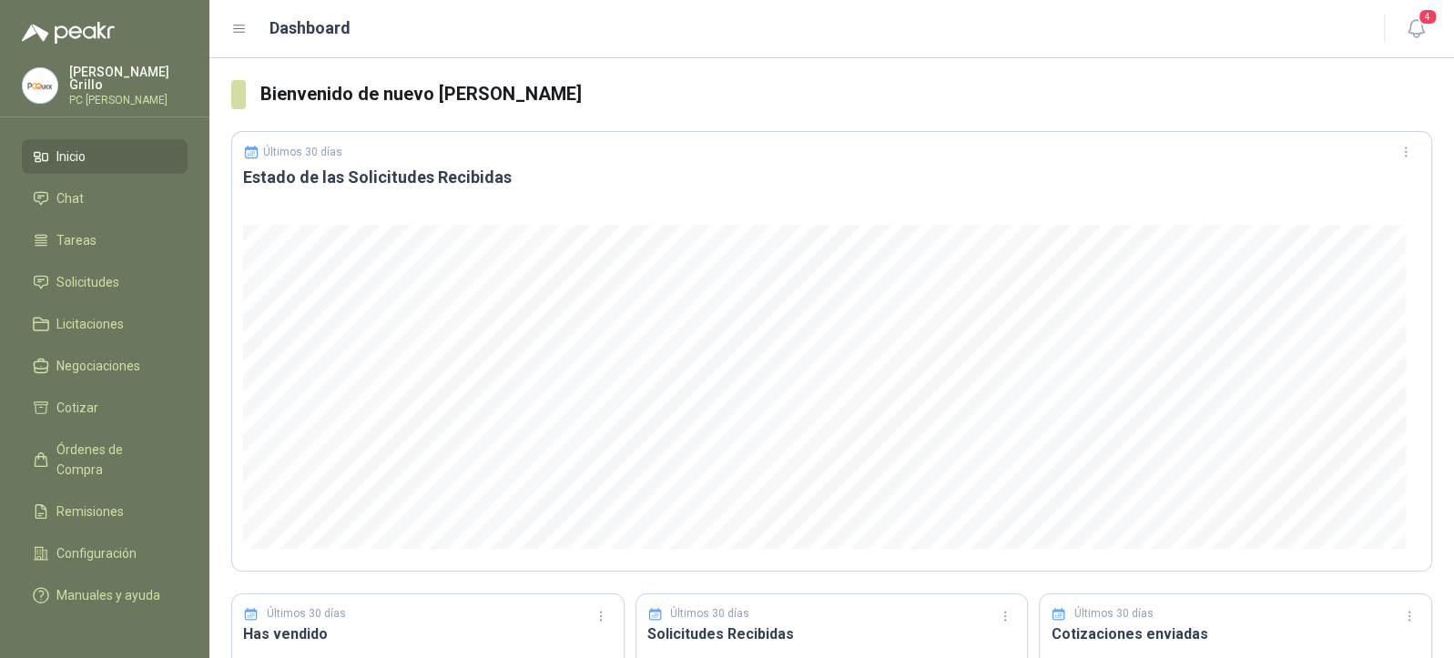
click at [76, 77] on p "[PERSON_NAME]" at bounding box center [128, 78] width 118 height 25
click at [82, 34] on img at bounding box center [68, 33] width 93 height 22
click at [71, 76] on p "[PERSON_NAME]" at bounding box center [128, 78] width 118 height 25
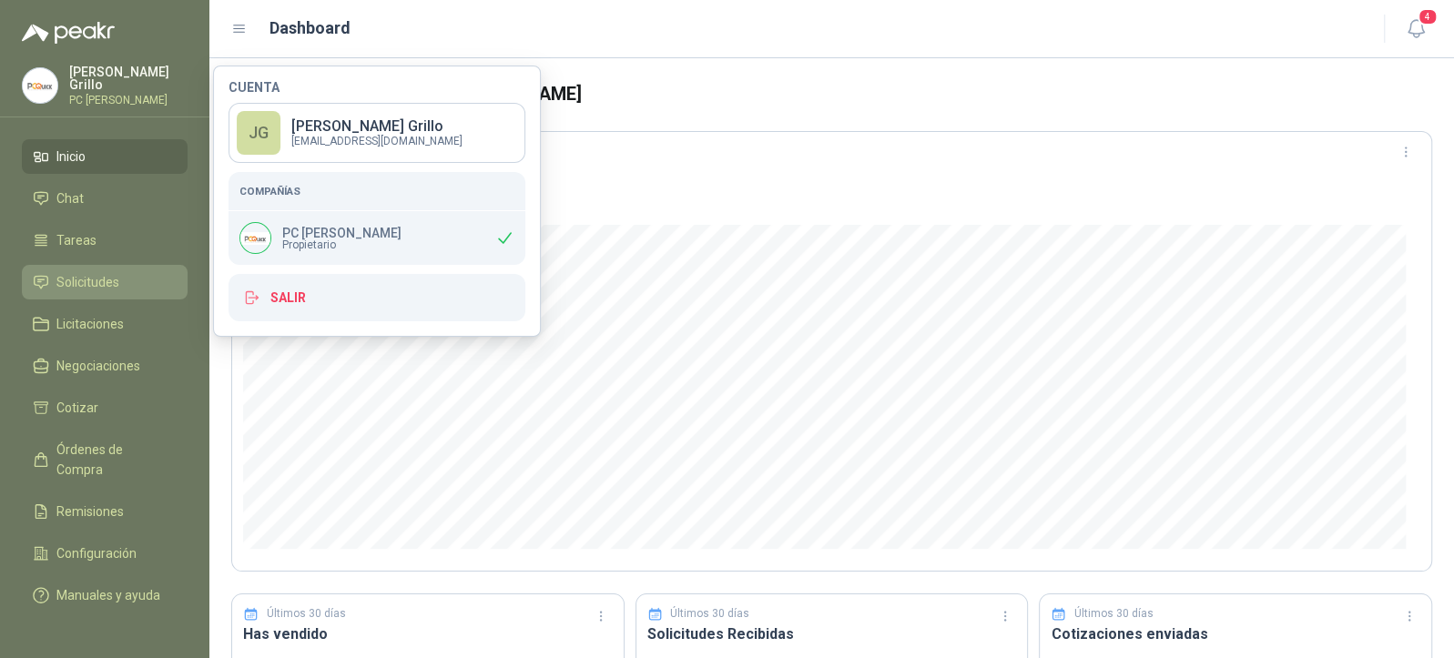
click at [89, 287] on span "Solicitudes" at bounding box center [87, 282] width 63 height 20
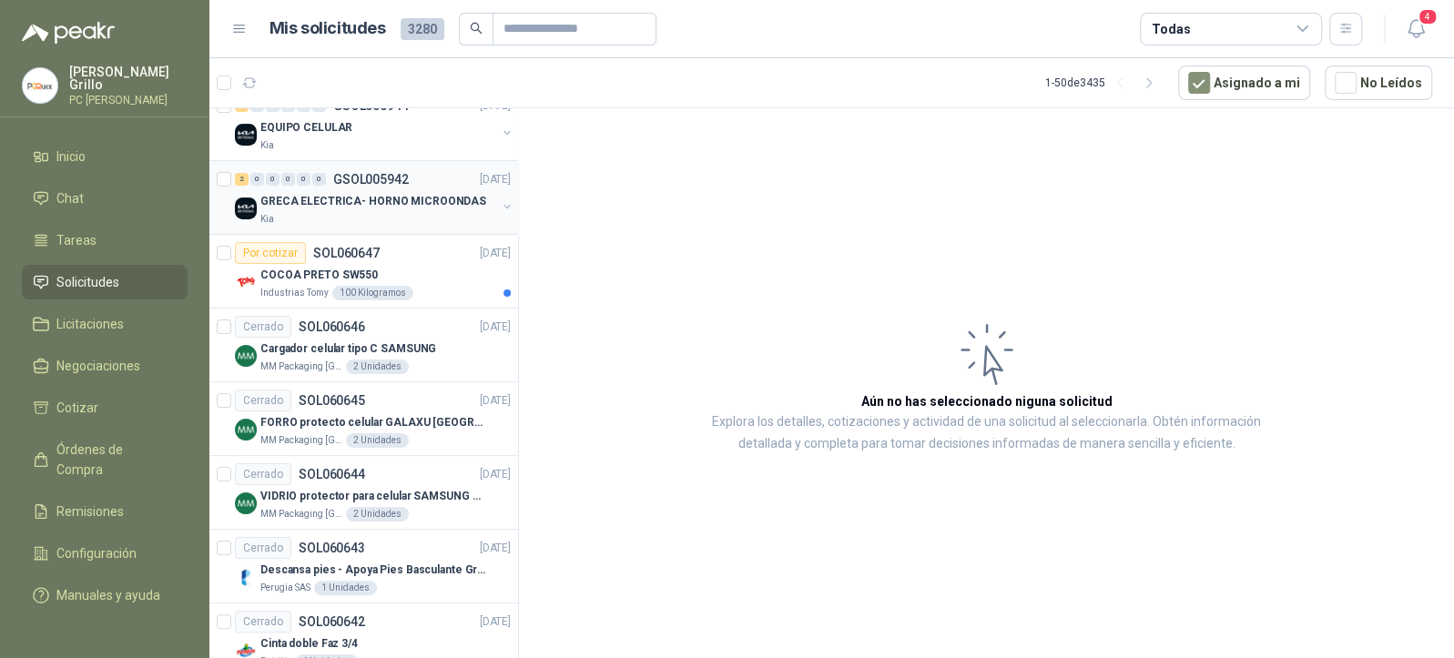
scroll to position [364, 0]
